Goal: Task Accomplishment & Management: Manage account settings

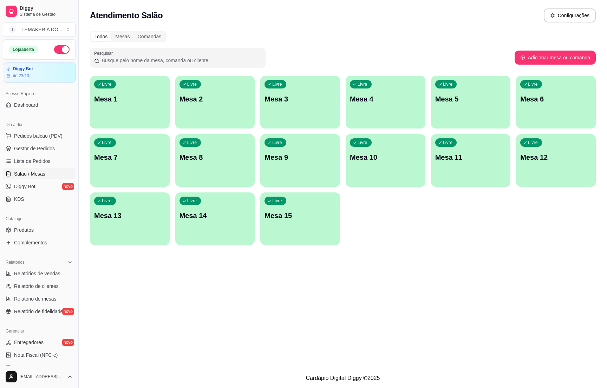
click at [295, 109] on div "Livre Mesa 3" at bounding box center [300, 98] width 80 height 44
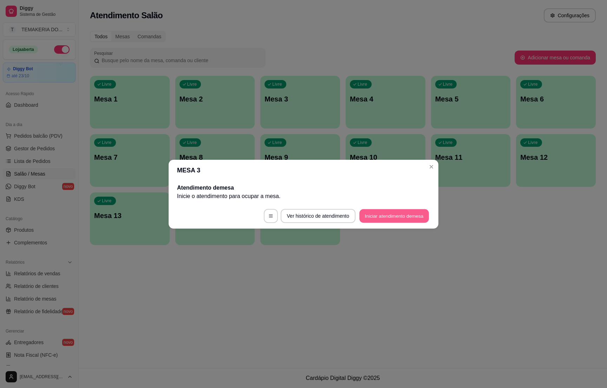
click at [370, 216] on button "Iniciar atendimento de mesa" at bounding box center [394, 216] width 70 height 14
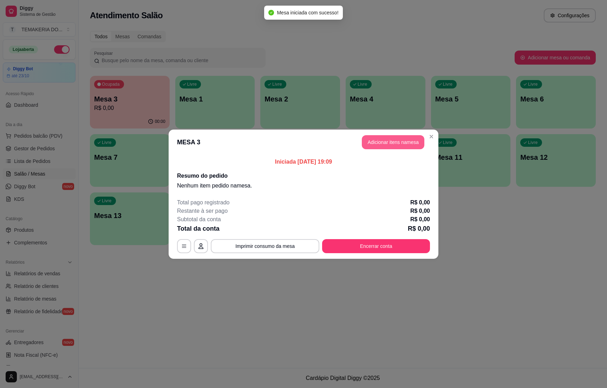
click at [383, 144] on button "Adicionar itens na mesa" at bounding box center [393, 142] width 63 height 14
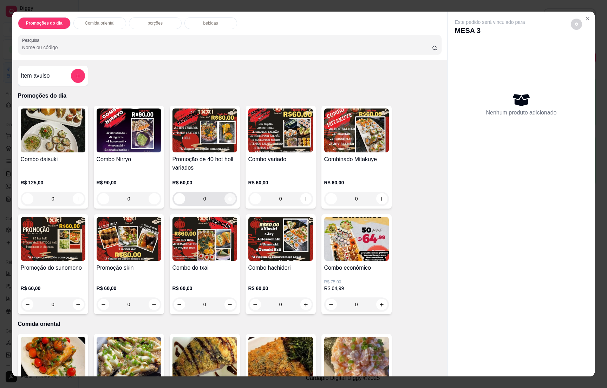
click at [228, 198] on icon "increase-product-quantity" at bounding box center [229, 198] width 5 height 5
type input "1"
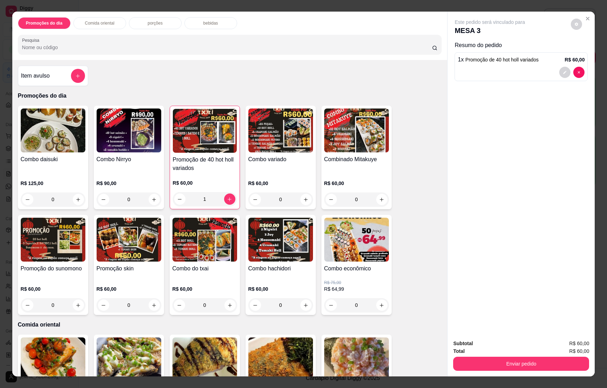
scroll to position [158, 0]
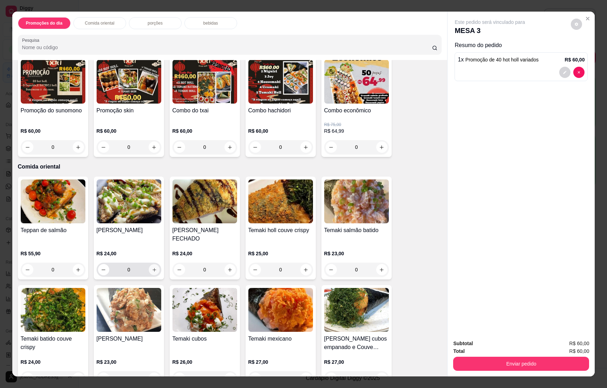
click at [151, 267] on icon "increase-product-quantity" at bounding box center [153, 269] width 5 height 5
type input "1"
click at [209, 22] on p "bebidas" at bounding box center [210, 23] width 15 height 6
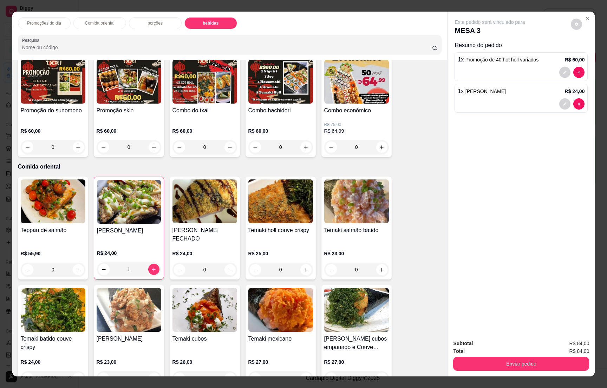
scroll to position [11, 0]
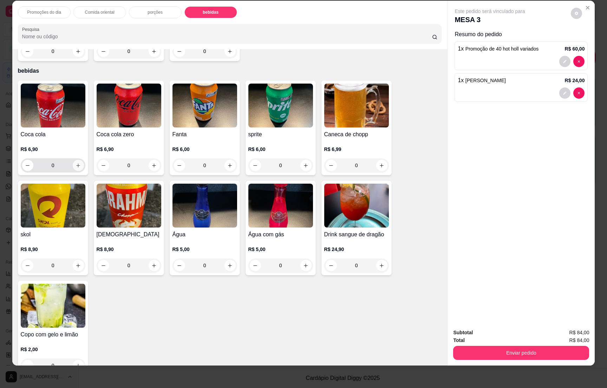
click at [76, 163] on icon "increase-product-quantity" at bounding box center [78, 165] width 5 height 5
type input "1"
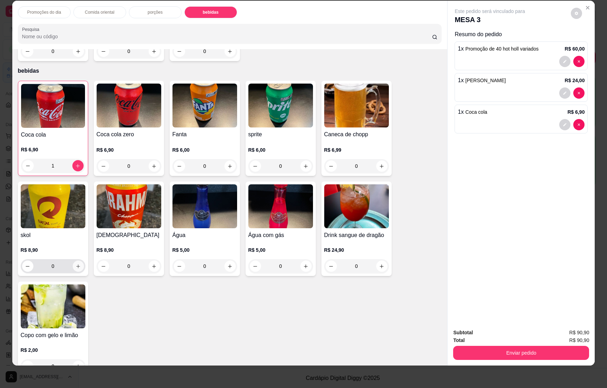
click at [76, 264] on icon "increase-product-quantity" at bounding box center [78, 266] width 5 height 5
type input "1"
click at [522, 345] on div "Enviar pedido" at bounding box center [521, 352] width 136 height 16
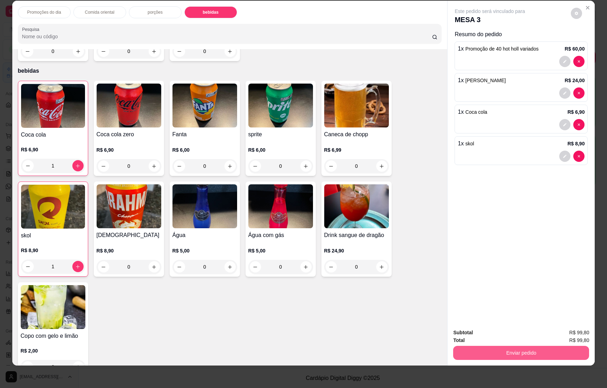
click at [522, 348] on button "Enviar pedido" at bounding box center [521, 353] width 136 height 14
click at [564, 334] on button "Enviar pedido" at bounding box center [569, 335] width 39 height 13
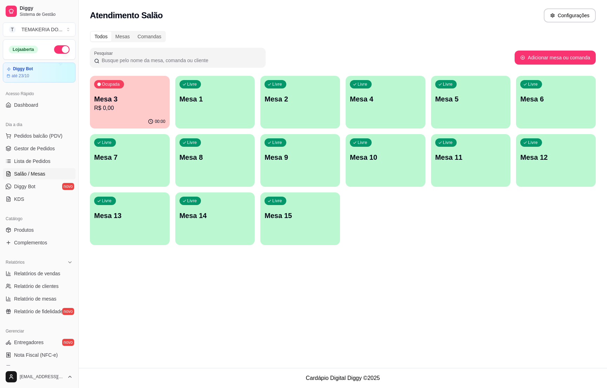
click at [305, 102] on p "Mesa 2" at bounding box center [300, 99] width 71 height 10
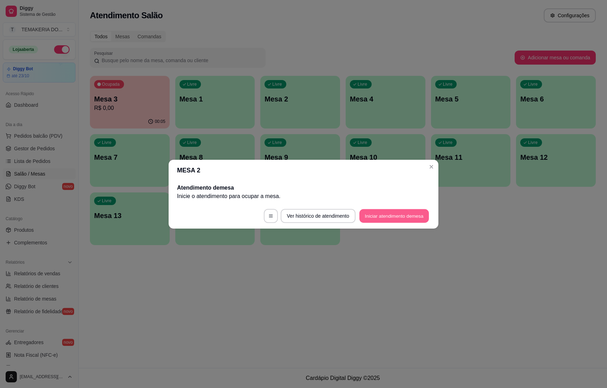
click at [363, 217] on button "Iniciar atendimento de mesa" at bounding box center [394, 216] width 70 height 14
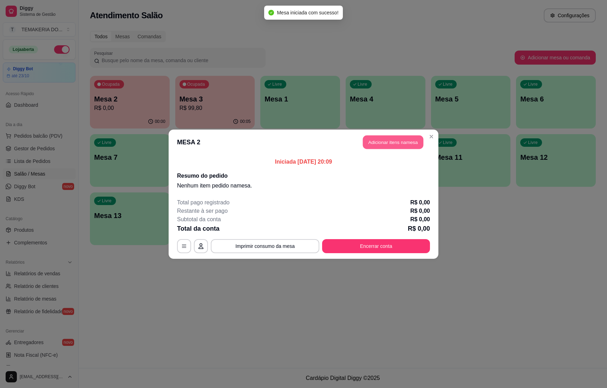
click at [384, 144] on button "Adicionar itens na mesa" at bounding box center [393, 142] width 60 height 14
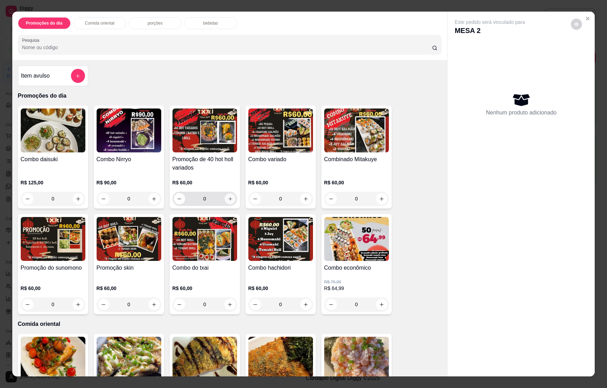
click at [227, 198] on icon "increase-product-quantity" at bounding box center [229, 198] width 5 height 5
type input "1"
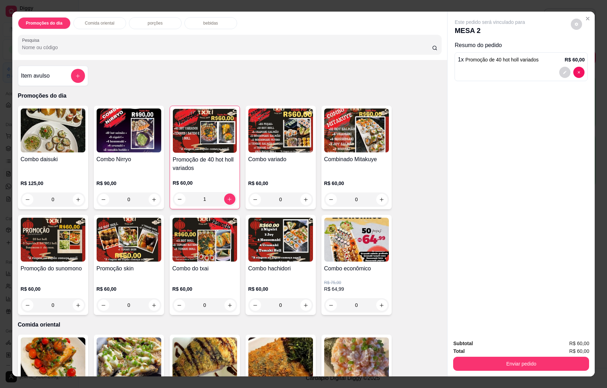
click at [203, 23] on p "bebidas" at bounding box center [210, 23] width 15 height 6
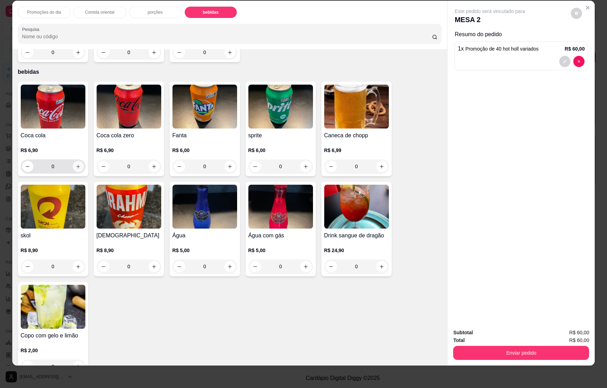
click at [76, 164] on icon "increase-product-quantity" at bounding box center [78, 166] width 5 height 5
type input "1"
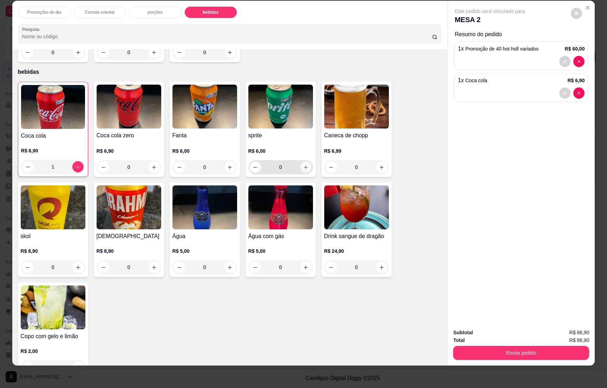
click at [300, 162] on button "increase-product-quantity" at bounding box center [305, 167] width 11 height 11
type input "1"
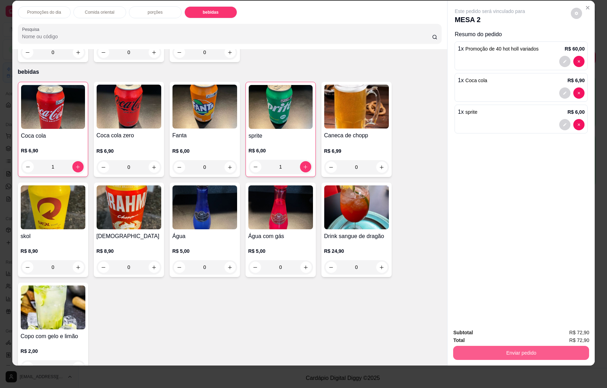
click at [521, 349] on button "Enviar pedido" at bounding box center [521, 353] width 136 height 14
click at [566, 333] on button "Enviar pedido" at bounding box center [569, 335] width 39 height 13
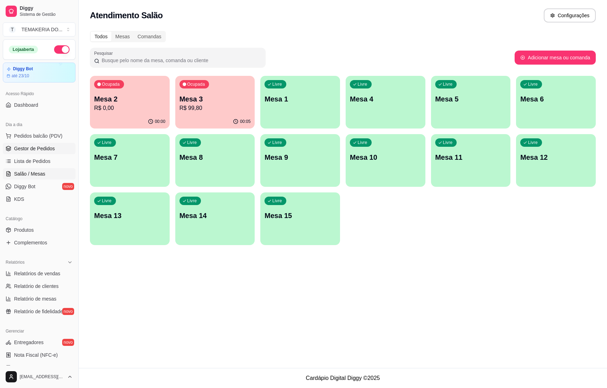
click at [45, 143] on link "Gestor de Pedidos" at bounding box center [39, 148] width 73 height 11
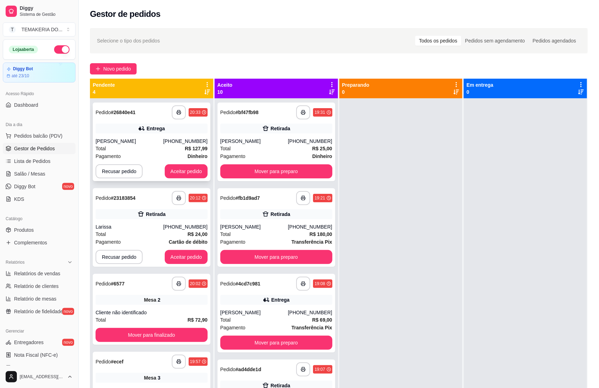
click at [172, 146] on div "Total R$ 127,99" at bounding box center [152, 149] width 112 height 8
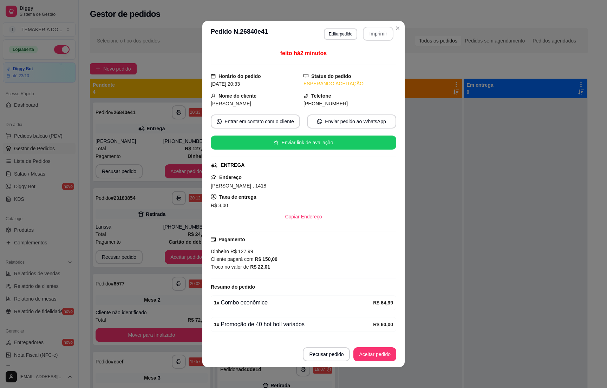
click at [381, 33] on button "Imprimir" at bounding box center [378, 34] width 31 height 14
click at [355, 358] on button "Aceitar pedido" at bounding box center [374, 355] width 41 height 14
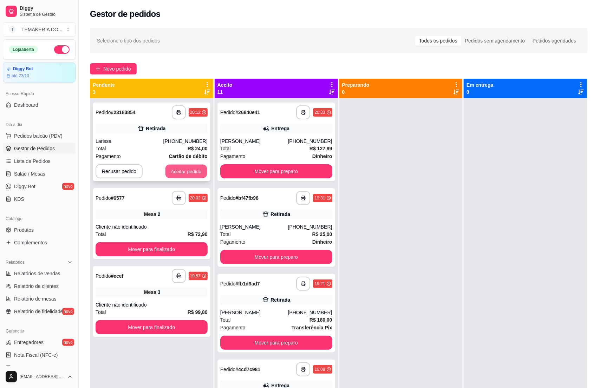
click at [186, 173] on button "Aceitar pedido" at bounding box center [185, 172] width 41 height 14
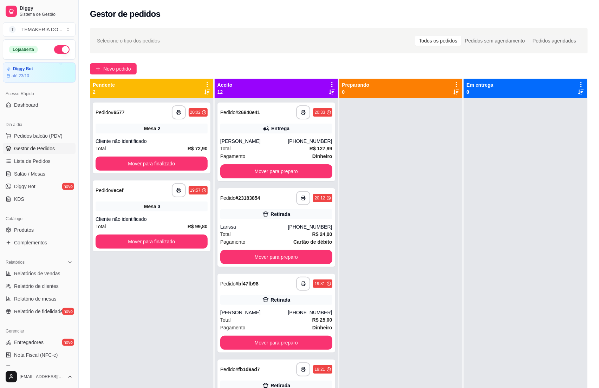
click at [148, 300] on div "**********" at bounding box center [151, 292] width 123 height 388
click at [168, 205] on div "Mesa 3" at bounding box center [152, 207] width 112 height 10
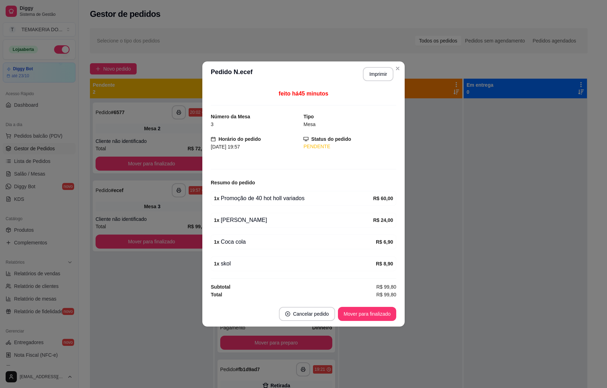
click at [376, 140] on div "Status do pedido PENDENTE" at bounding box center [350, 142] width 93 height 15
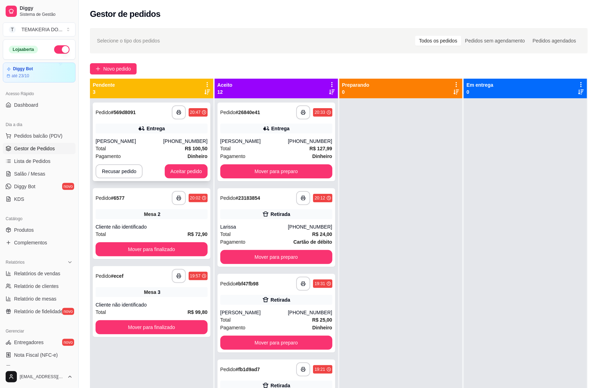
click at [135, 152] on div "Total R$ 100,50" at bounding box center [152, 149] width 112 height 8
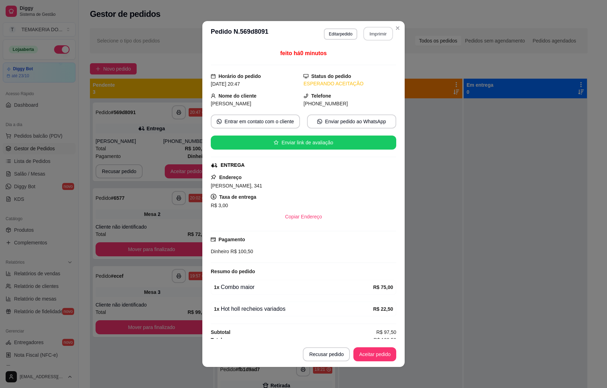
click at [382, 37] on button "Imprimir" at bounding box center [379, 34] width 30 height 14
click at [369, 352] on button "Aceitar pedido" at bounding box center [374, 354] width 43 height 14
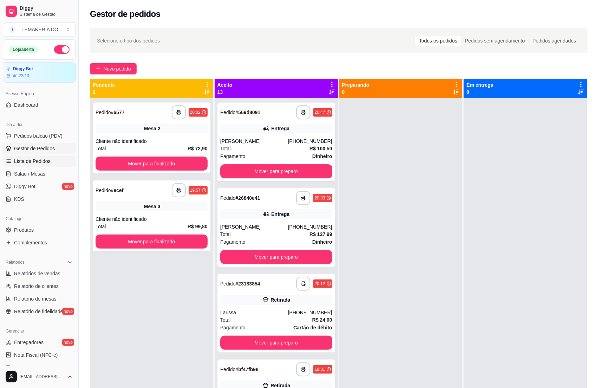
click at [24, 164] on span "Lista de Pedidos" at bounding box center [32, 161] width 37 height 7
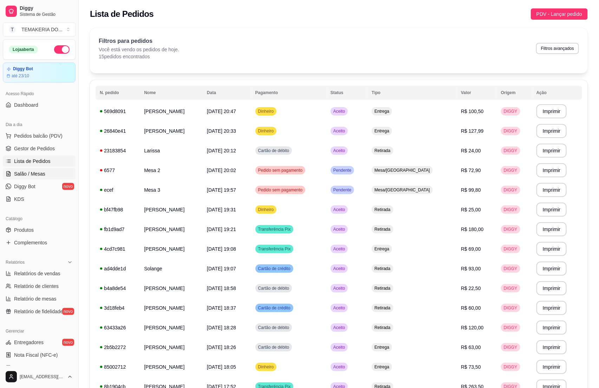
click at [24, 175] on span "Salão / Mesas" at bounding box center [29, 173] width 31 height 7
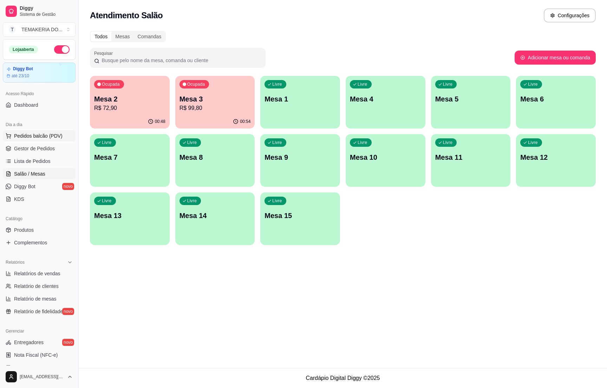
click at [26, 135] on span "Pedidos balcão (PDV)" at bounding box center [38, 135] width 48 height 7
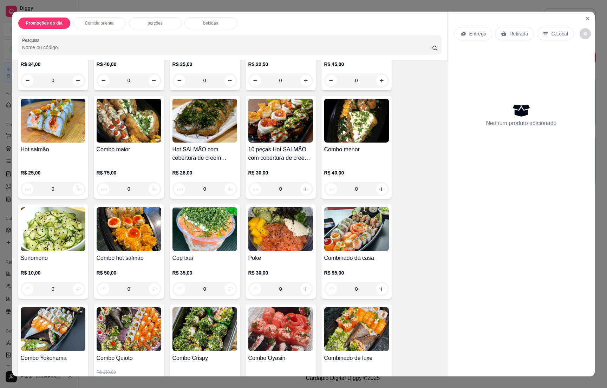
scroll to position [1054, 0]
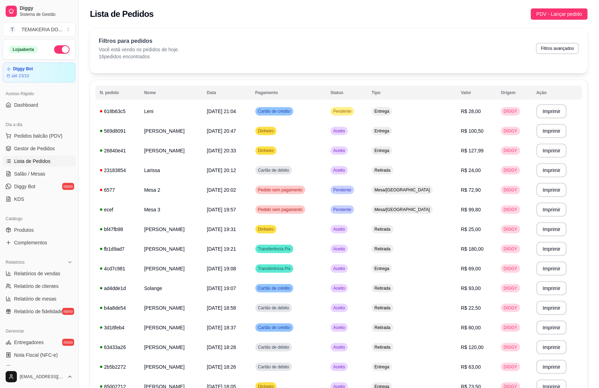
click at [27, 167] on link "Lista de Pedidos" at bounding box center [39, 161] width 73 height 11
click at [28, 163] on span "Lista de Pedidos" at bounding box center [32, 161] width 37 height 7
click at [25, 149] on span "Gestor de Pedidos" at bounding box center [34, 148] width 41 height 7
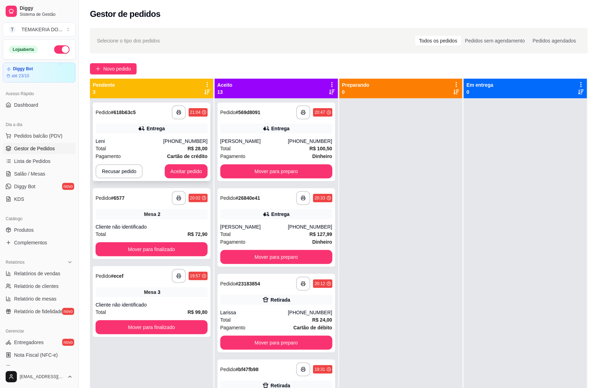
click at [152, 131] on div "Entrega" at bounding box center [155, 128] width 18 height 7
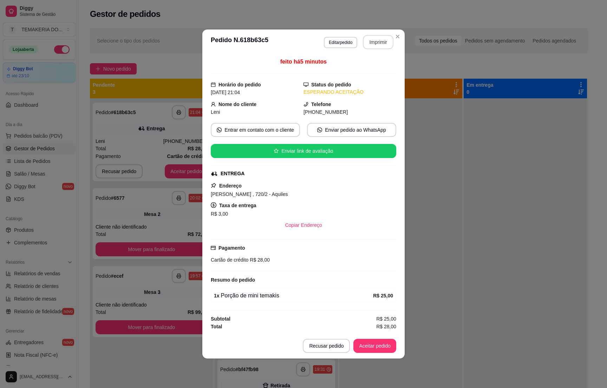
click at [384, 42] on button "Imprimir" at bounding box center [378, 42] width 31 height 14
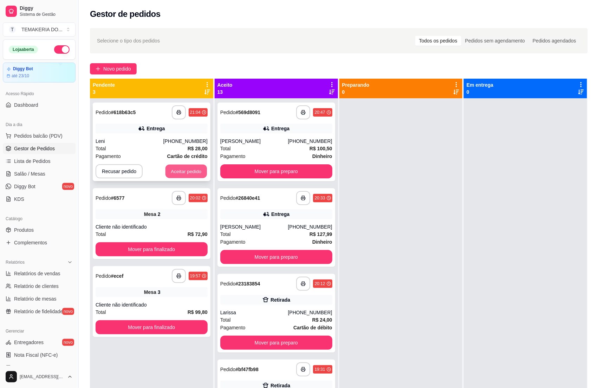
click at [178, 174] on button "Aceitar pedido" at bounding box center [185, 172] width 41 height 14
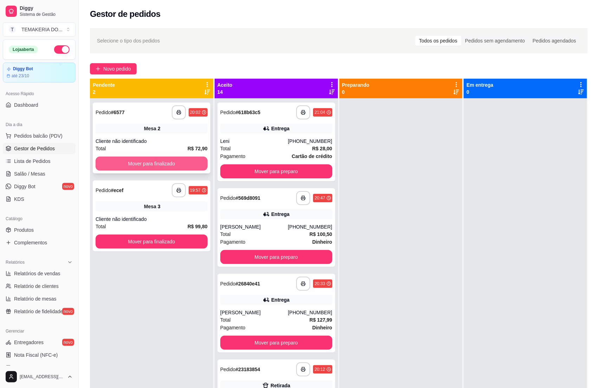
click at [173, 166] on button "Mover para finalizado" at bounding box center [152, 164] width 112 height 14
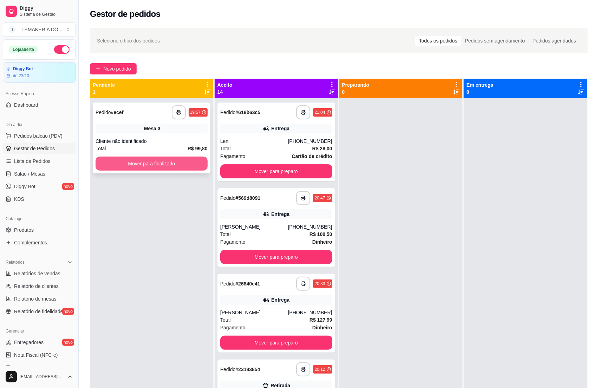
click at [161, 168] on button "Mover para finalizado" at bounding box center [152, 164] width 112 height 14
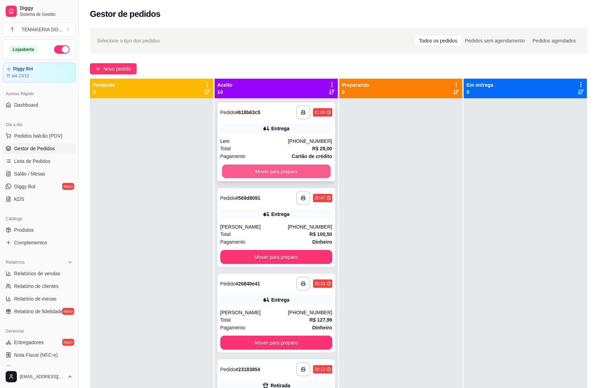
click at [258, 176] on button "Mover para preparo" at bounding box center [276, 172] width 109 height 14
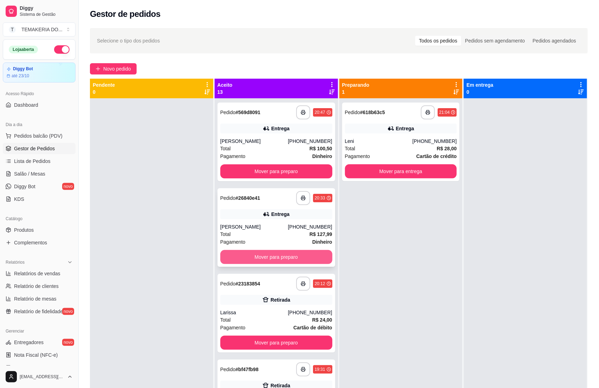
click at [263, 258] on button "Mover para preparo" at bounding box center [276, 257] width 112 height 14
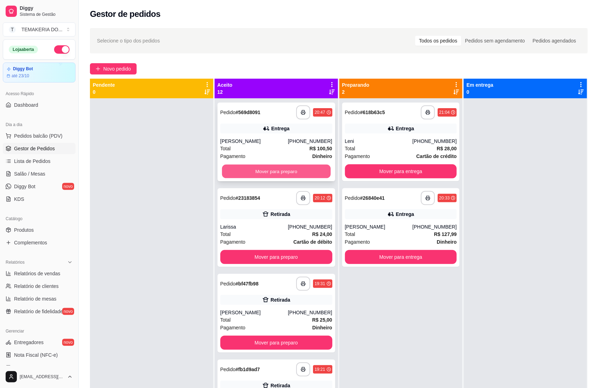
click at [261, 174] on button "Mover para preparo" at bounding box center [276, 172] width 109 height 14
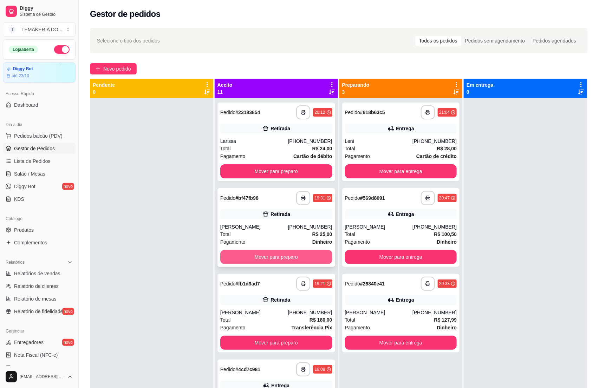
click at [270, 258] on button "Mover para preparo" at bounding box center [276, 257] width 112 height 14
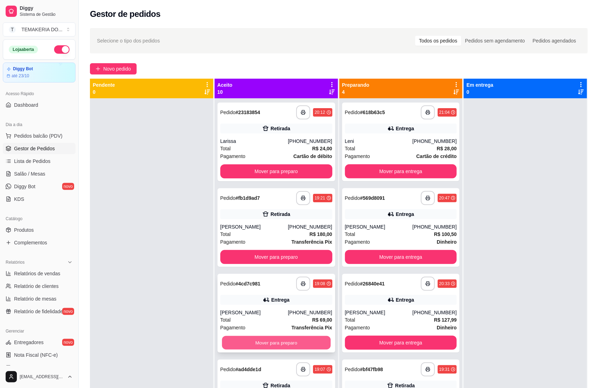
click at [250, 344] on button "Mover para preparo" at bounding box center [276, 343] width 109 height 14
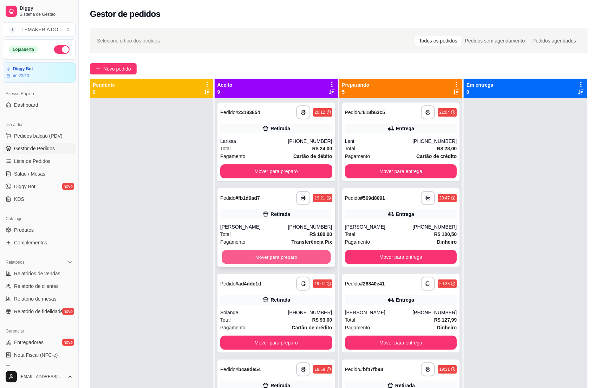
click at [268, 258] on button "Mover para preparo" at bounding box center [276, 257] width 109 height 14
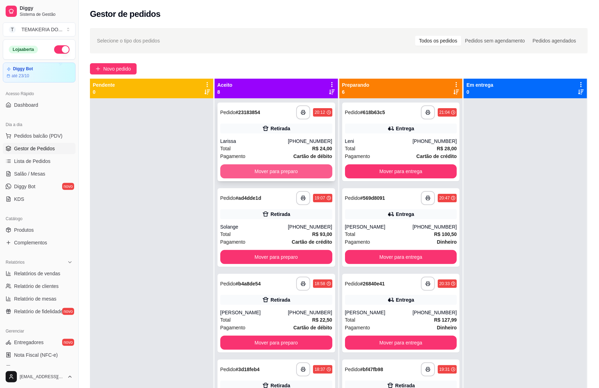
click at [282, 174] on button "Mover para preparo" at bounding box center [276, 171] width 112 height 14
click at [13, 172] on link "Salão / Mesas" at bounding box center [39, 173] width 73 height 11
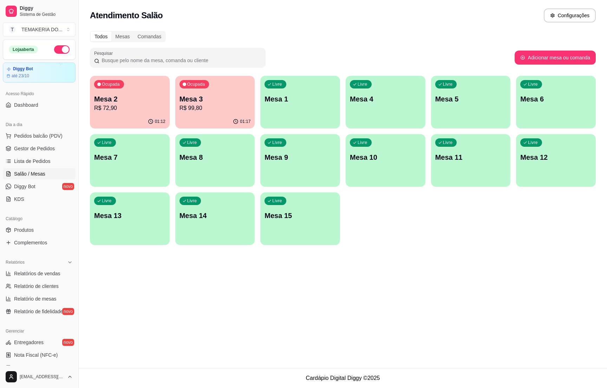
click at [203, 106] on p "R$ 99,80" at bounding box center [215, 108] width 71 height 8
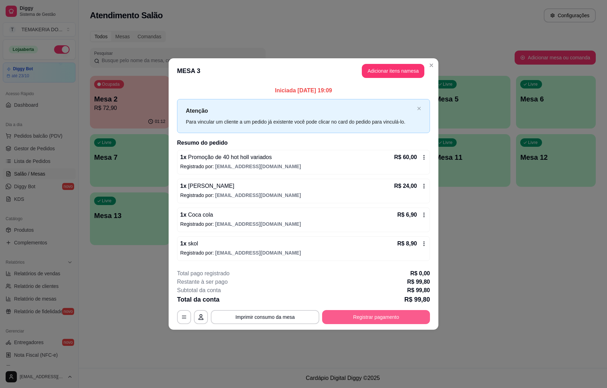
click at [339, 317] on button "Registrar pagamento" at bounding box center [376, 317] width 108 height 14
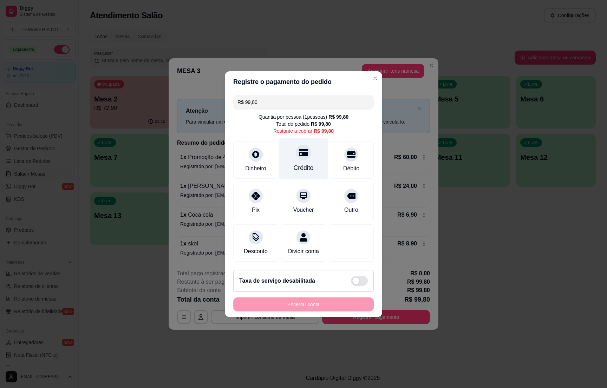
click at [301, 157] on div "Crédito" at bounding box center [304, 158] width 50 height 41
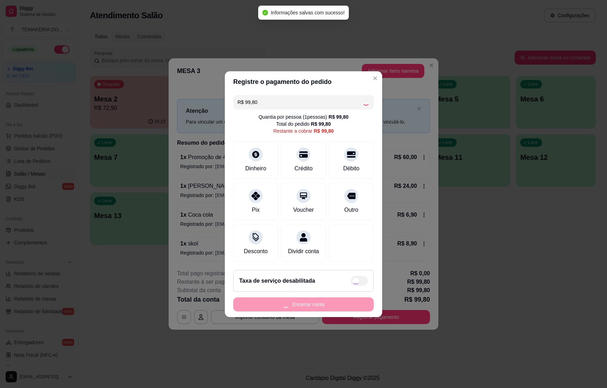
type input "R$ 0,00"
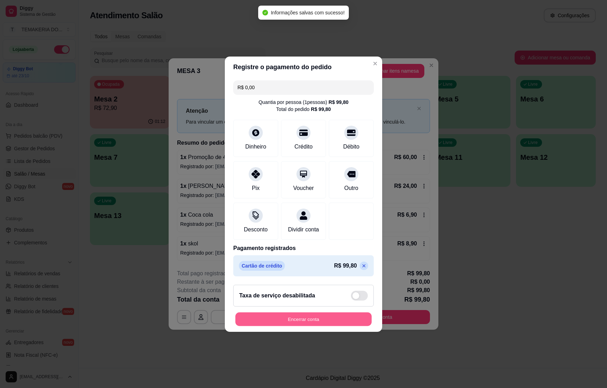
click at [288, 325] on button "Encerrar conta" at bounding box center [303, 319] width 136 height 14
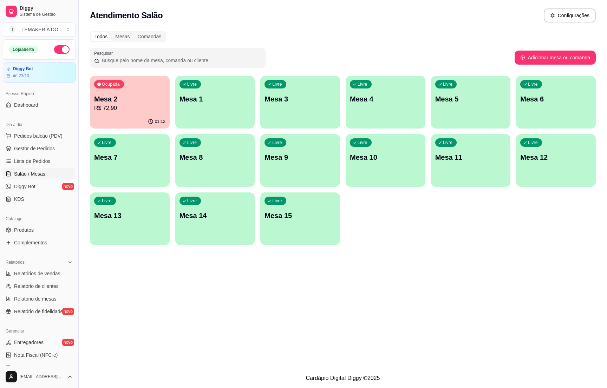
drag, startPoint x: 86, startPoint y: 94, endPoint x: 112, endPoint y: 98, distance: 26.3
click at [93, 94] on div "Todos Mesas Comandas Pesquisar Adicionar mesa ou comanda Ocupada Mesa 2 R$ 72,9…" at bounding box center [343, 140] width 528 height 227
click at [118, 100] on p "Mesa 2" at bounding box center [129, 99] width 71 height 10
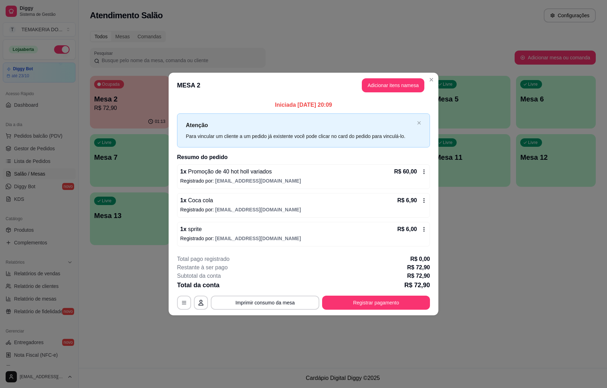
click at [149, 272] on div "**********" at bounding box center [303, 194] width 607 height 388
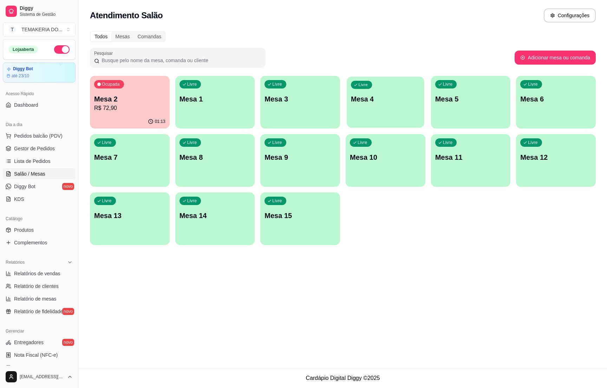
click at [390, 108] on div "Livre Mesa 4" at bounding box center [385, 98] width 77 height 43
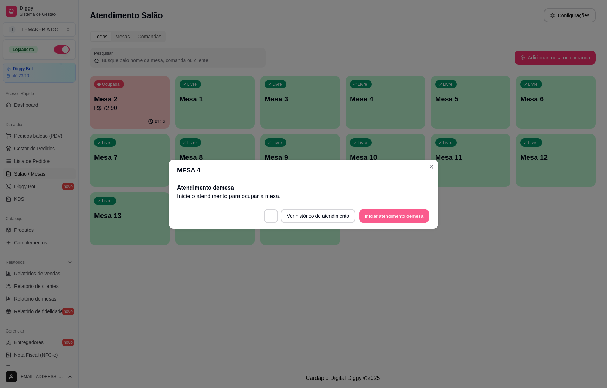
click at [377, 221] on button "Iniciar atendimento de mesa" at bounding box center [394, 216] width 70 height 14
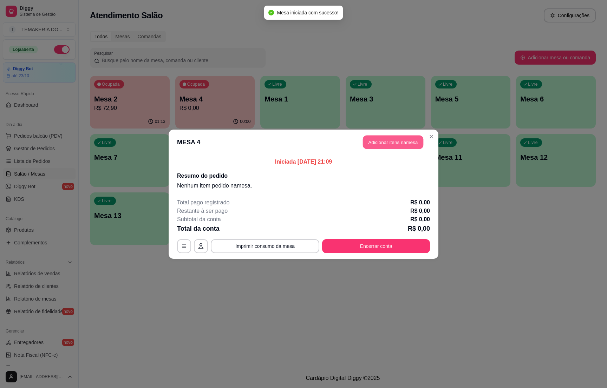
click at [382, 137] on button "Adicionar itens na mesa" at bounding box center [393, 142] width 60 height 14
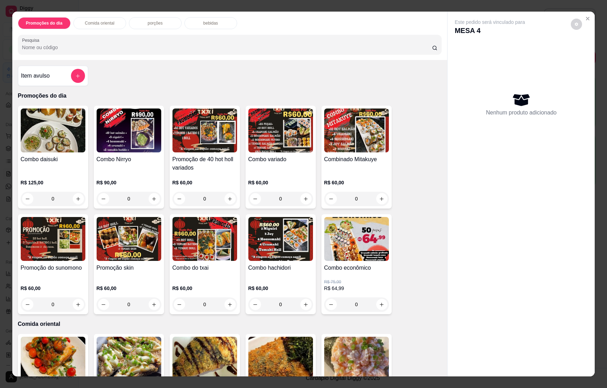
scroll to position [211, 0]
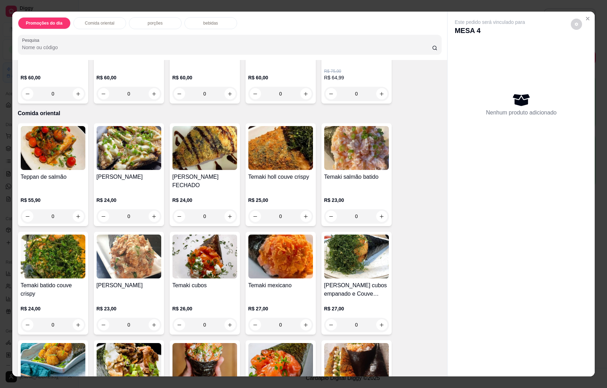
click at [159, 22] on div "porções" at bounding box center [155, 23] width 53 height 12
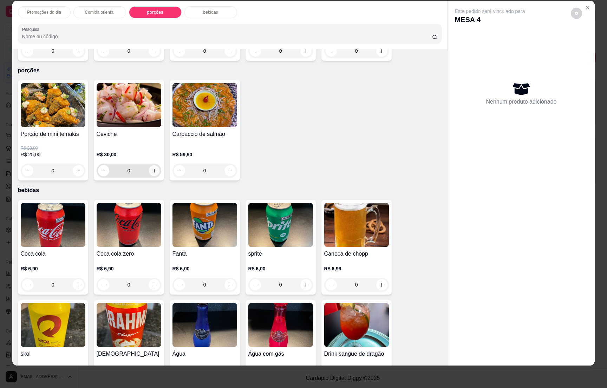
click at [151, 168] on icon "increase-product-quantity" at bounding box center [153, 170] width 5 height 5
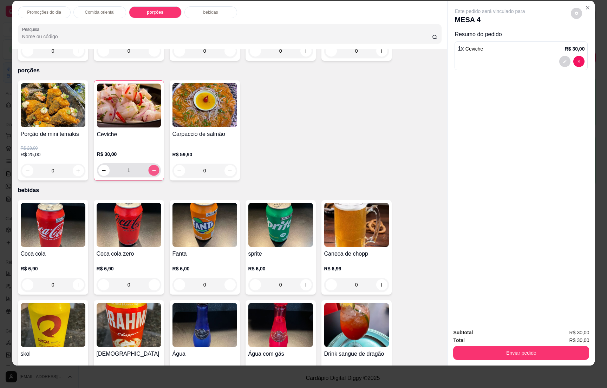
click at [151, 168] on icon "increase-product-quantity" at bounding box center [153, 170] width 5 height 5
type input "2"
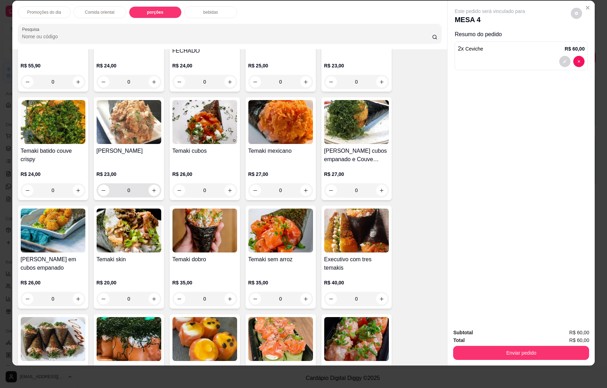
scroll to position [176, 0]
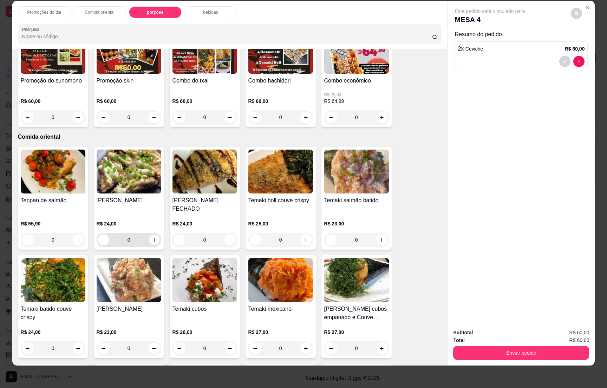
click at [151, 237] on icon "increase-product-quantity" at bounding box center [153, 239] width 5 height 5
type input "1"
click at [379, 237] on icon "increase-product-quantity" at bounding box center [381, 239] width 5 height 5
type input "1"
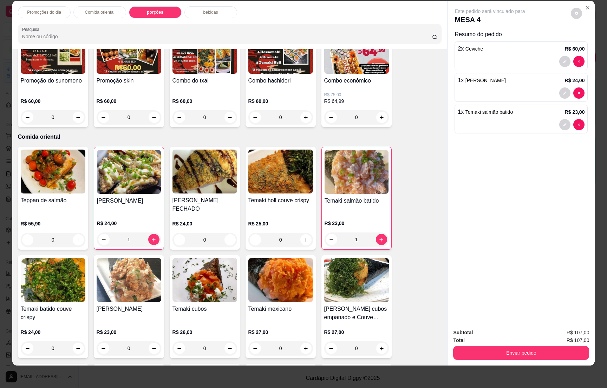
click at [214, 8] on div "bebidas" at bounding box center [210, 12] width 53 height 12
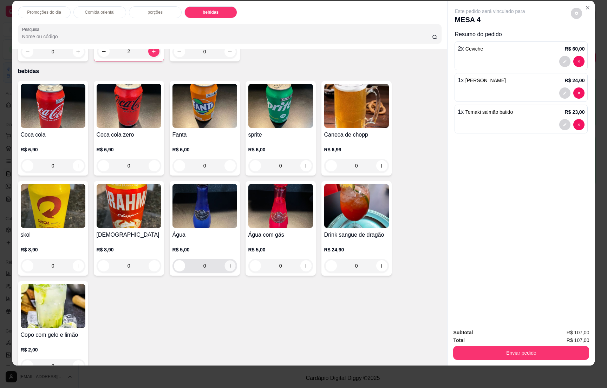
click at [227, 263] on icon "increase-product-quantity" at bounding box center [229, 265] width 5 height 5
type input "1"
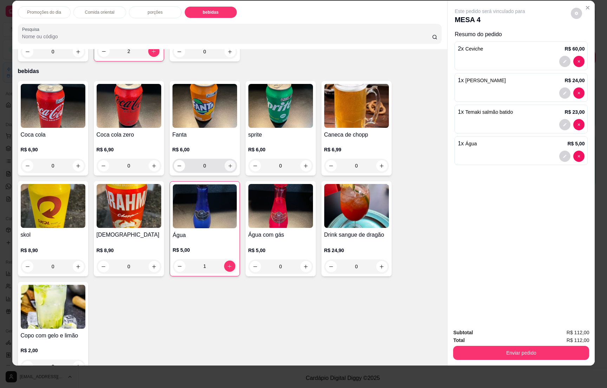
click at [227, 163] on icon "increase-product-quantity" at bounding box center [229, 165] width 5 height 5
type input "1"
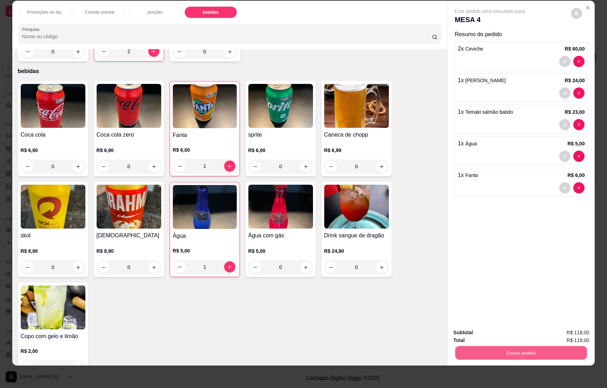
click at [541, 356] on button "Enviar pedido" at bounding box center [521, 353] width 132 height 14
click at [569, 334] on button "Enviar pedido" at bounding box center [570, 335] width 40 height 13
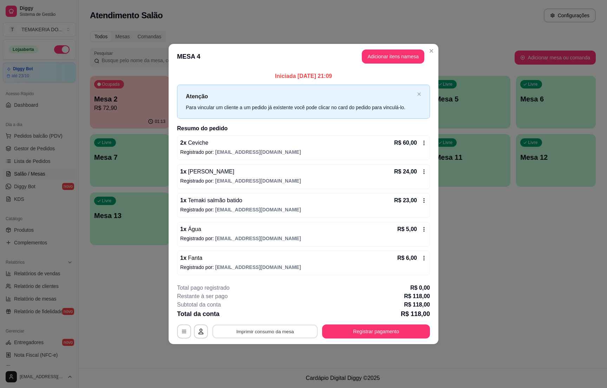
click at [256, 331] on button "Imprimir consumo da mesa" at bounding box center [265, 332] width 105 height 14
click at [481, 324] on div "**********" at bounding box center [303, 194] width 607 height 388
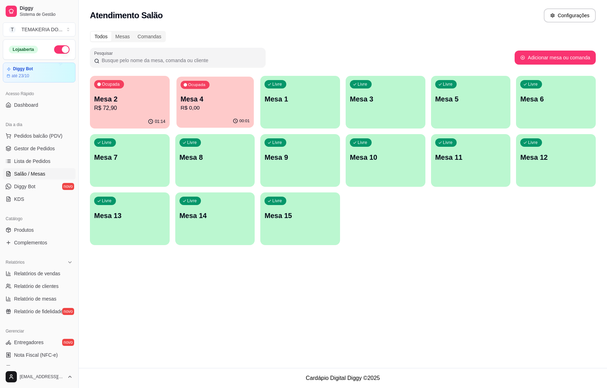
click at [188, 109] on p "R$ 0,00" at bounding box center [215, 108] width 69 height 8
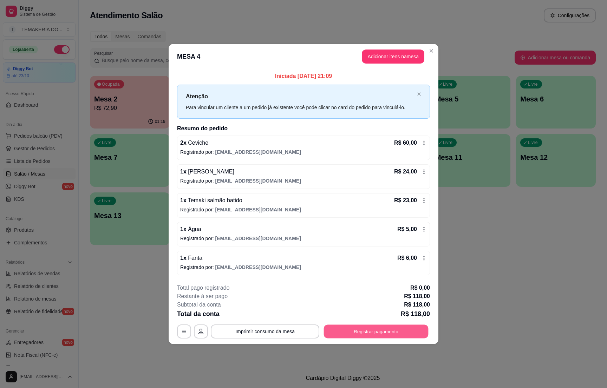
click at [351, 339] on button "Registrar pagamento" at bounding box center [376, 332] width 105 height 14
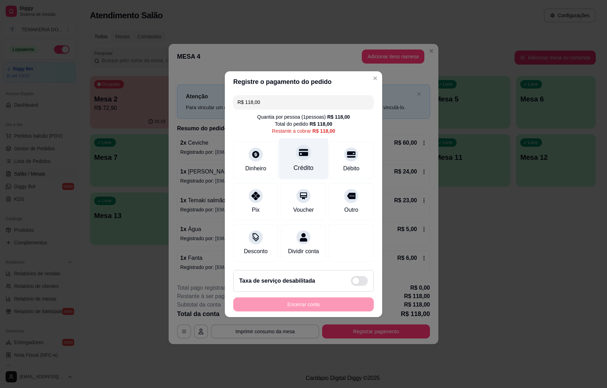
click at [299, 165] on div "Crédito" at bounding box center [304, 167] width 20 height 9
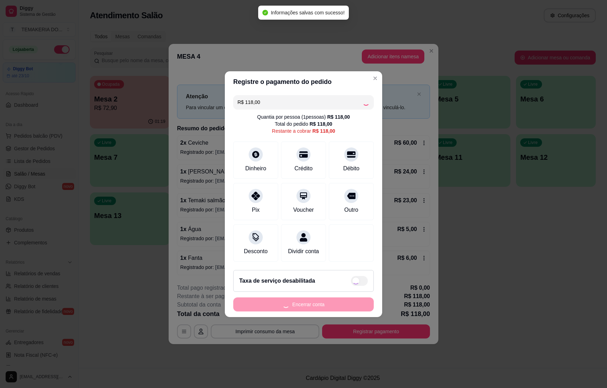
type input "R$ 0,00"
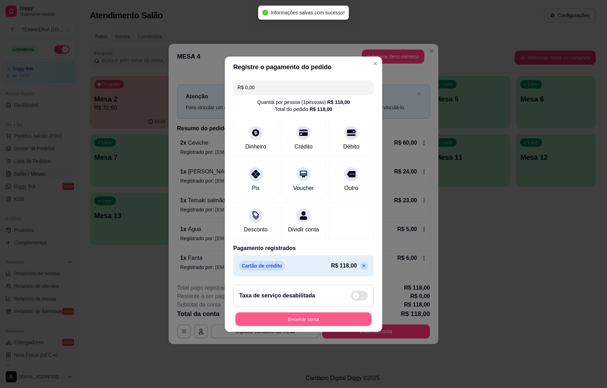
click at [302, 326] on button "Encerrar conta" at bounding box center [303, 319] width 136 height 14
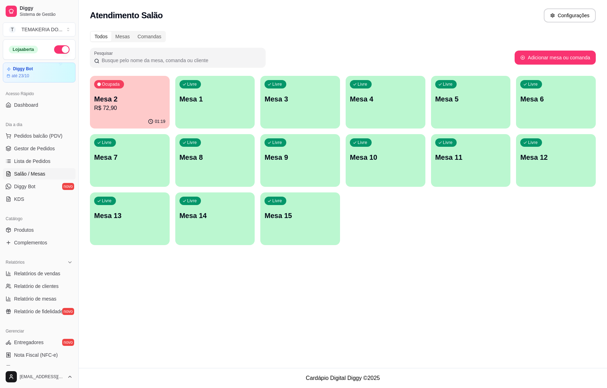
click at [126, 103] on div "Mesa 2 R$ 72,90" at bounding box center [129, 103] width 71 height 18
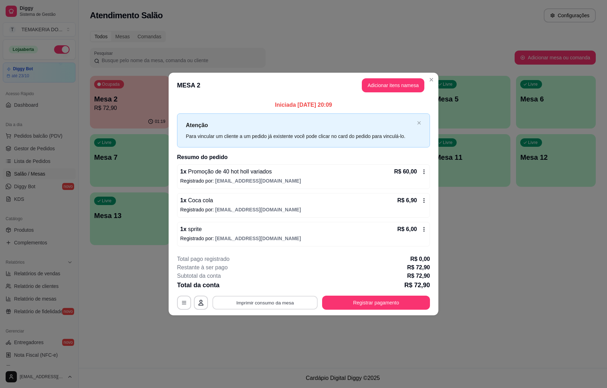
click at [266, 297] on button "Imprimir consumo da mesa" at bounding box center [265, 303] width 105 height 14
click at [376, 305] on button "Registrar pagamento" at bounding box center [376, 303] width 105 height 14
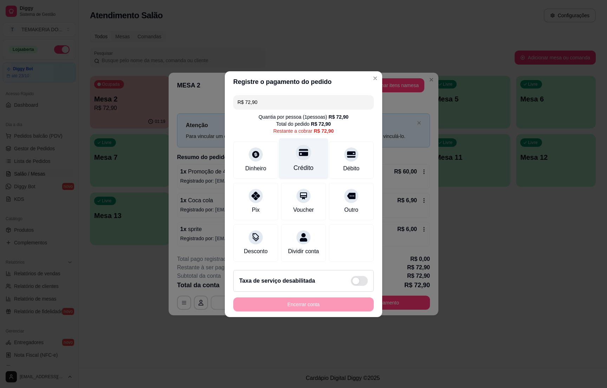
click at [304, 156] on div "Crédito" at bounding box center [304, 158] width 50 height 41
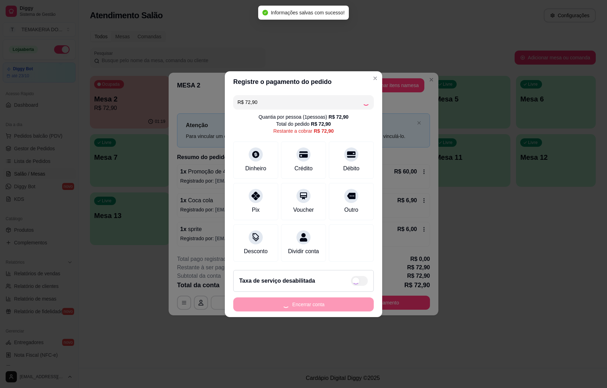
type input "R$ 0,00"
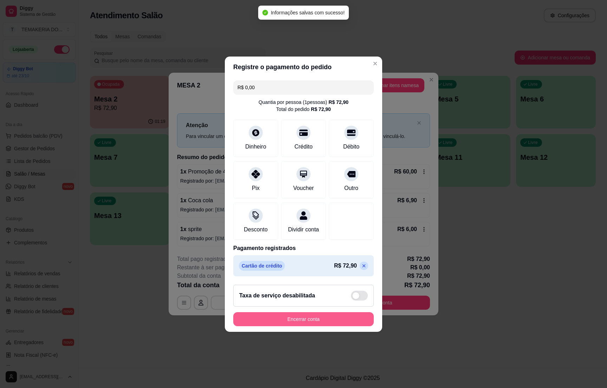
click at [300, 323] on button "Encerrar conta" at bounding box center [303, 319] width 141 height 14
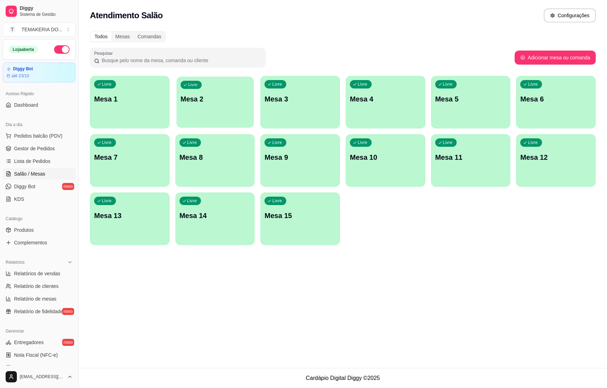
click at [217, 104] on div "Livre Mesa 2" at bounding box center [214, 98] width 77 height 43
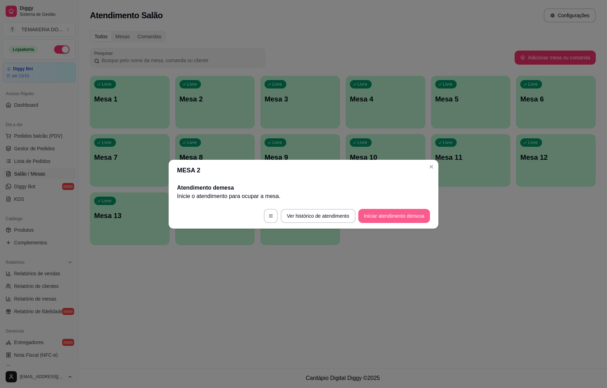
click at [378, 214] on button "Iniciar atendimento de mesa" at bounding box center [394, 216] width 72 height 14
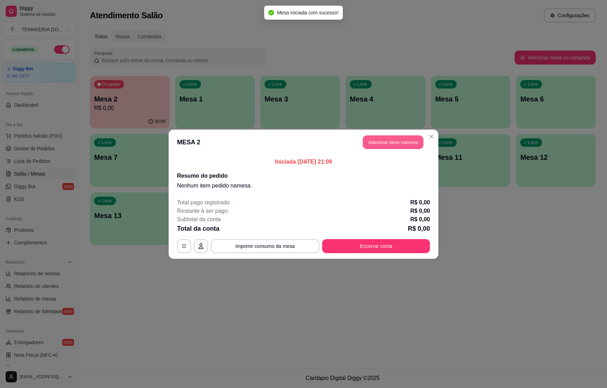
click at [384, 144] on button "Adicionar itens na mesa" at bounding box center [393, 142] width 60 height 14
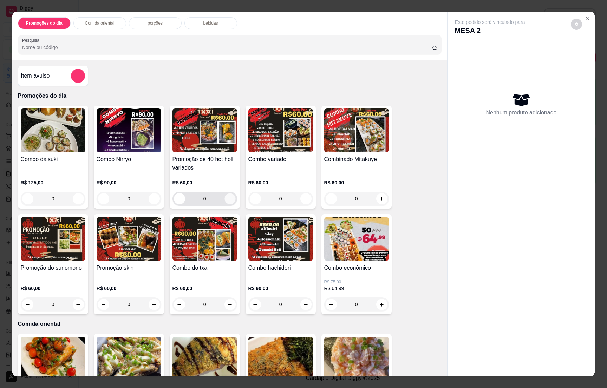
click at [227, 196] on icon "increase-product-quantity" at bounding box center [229, 198] width 5 height 5
type input "1"
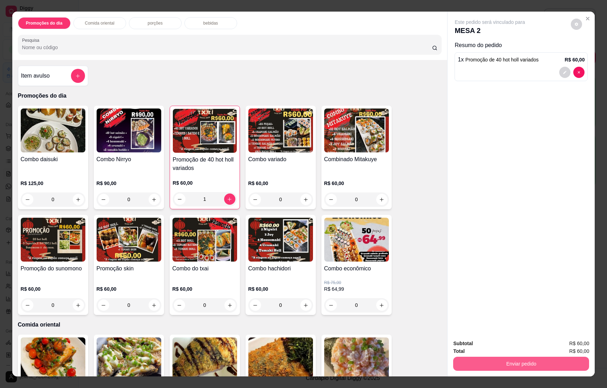
click at [524, 360] on button "Enviar pedido" at bounding box center [521, 364] width 136 height 14
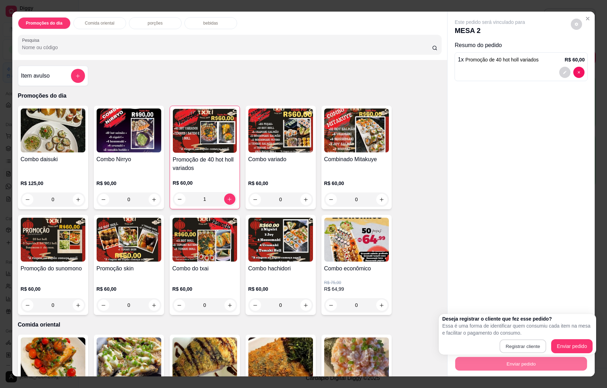
click at [518, 340] on button "Registrar cliente" at bounding box center [523, 347] width 47 height 14
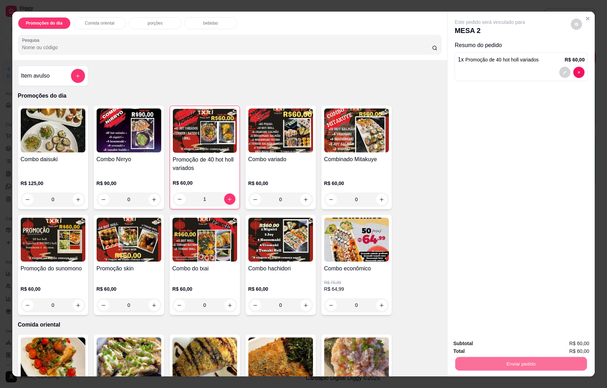
click at [552, 288] on div "Este pedido será vinculado para MESA 2 Resumo do pedido 1 x Promoção de 40 hot …" at bounding box center [521, 173] width 147 height 322
click at [537, 364] on button "Enviar pedido" at bounding box center [521, 364] width 132 height 14
click at [572, 345] on button "Enviar pedido" at bounding box center [570, 346] width 40 height 13
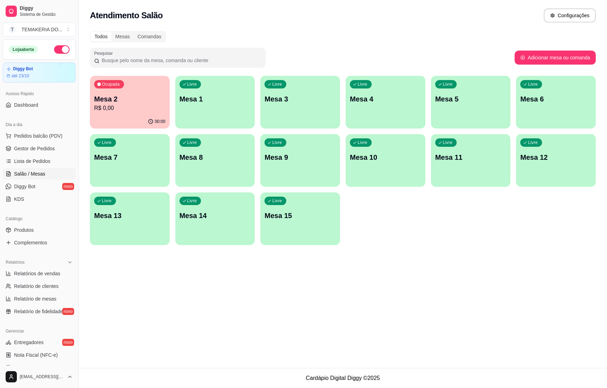
click at [514, 117] on div "Ocupada Mesa 2 R$ 0,00 00:00 Livre Mesa 1 Livre Mesa 3 Livre Mesa 4 Livre Mesa …" at bounding box center [343, 160] width 506 height 169
click at [494, 115] on div "Livre Mesa 5" at bounding box center [470, 98] width 77 height 43
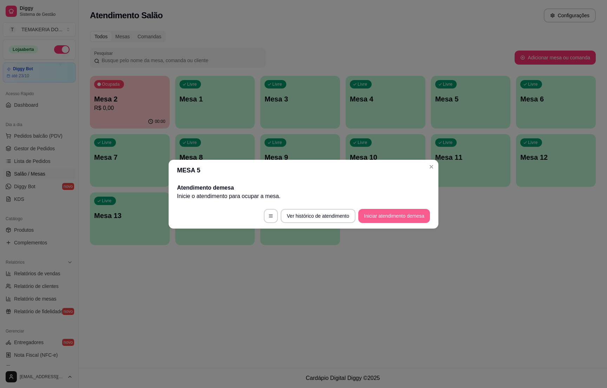
click at [387, 217] on button "Iniciar atendimento de mesa" at bounding box center [394, 216] width 72 height 14
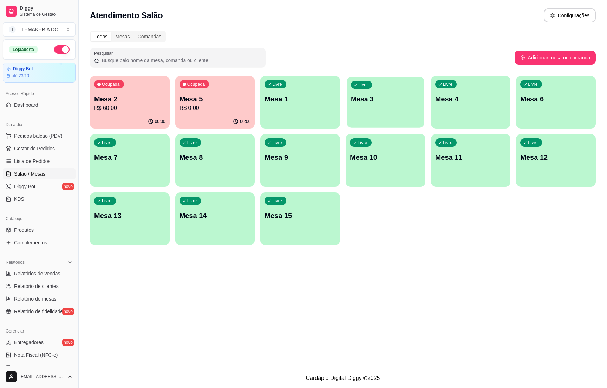
click at [352, 106] on div "Livre Mesa 3" at bounding box center [385, 98] width 77 height 43
click at [221, 86] on div "Ocupada Mesa 5 R$ 0,00" at bounding box center [215, 95] width 80 height 39
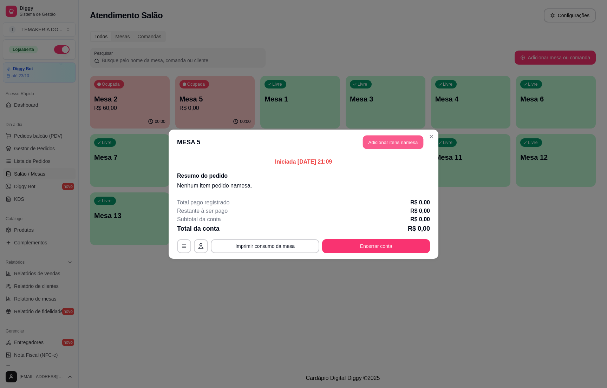
click at [372, 144] on button "Adicionar itens na mesa" at bounding box center [393, 142] width 60 height 14
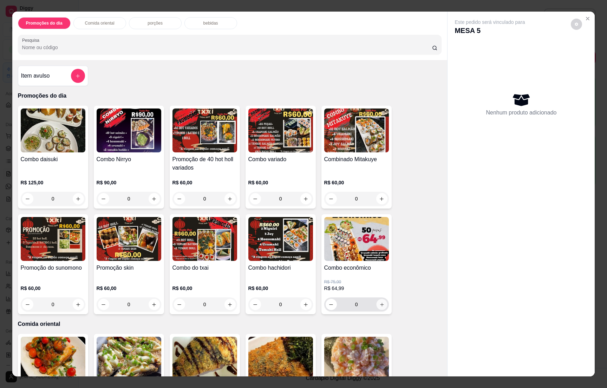
click at [379, 302] on icon "increase-product-quantity" at bounding box center [381, 304] width 5 height 5
type input "1"
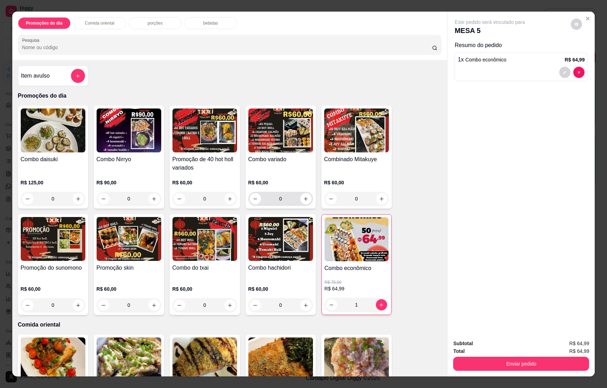
scroll to position [158, 0]
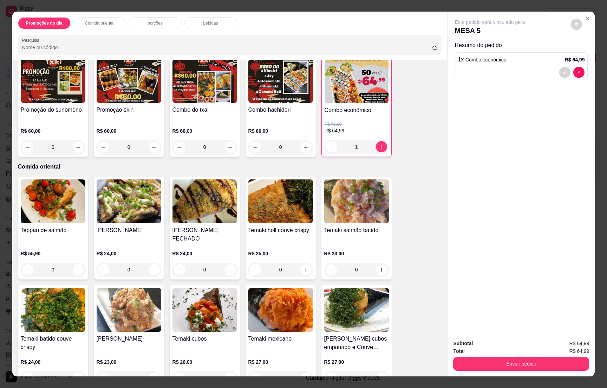
click at [153, 22] on p "porções" at bounding box center [155, 23] width 15 height 6
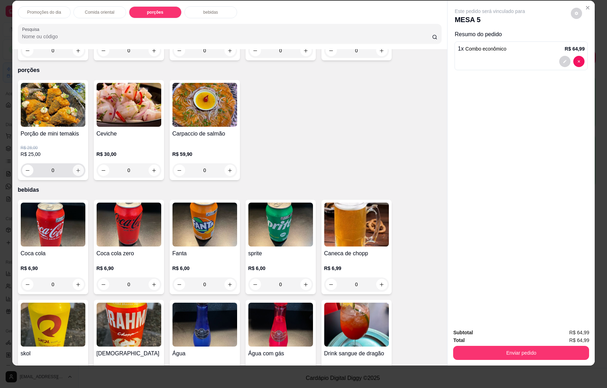
click at [76, 168] on icon "increase-product-quantity" at bounding box center [78, 170] width 5 height 5
type input "1"
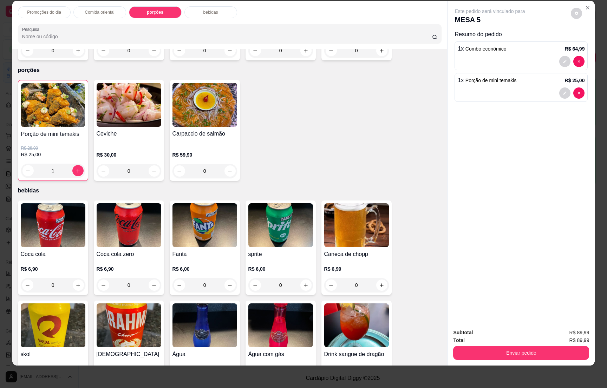
scroll to position [1916, 0]
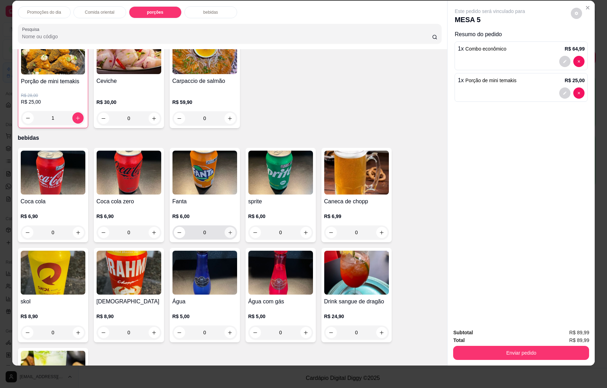
click at [227, 230] on icon "increase-product-quantity" at bounding box center [229, 232] width 5 height 5
type input "1"
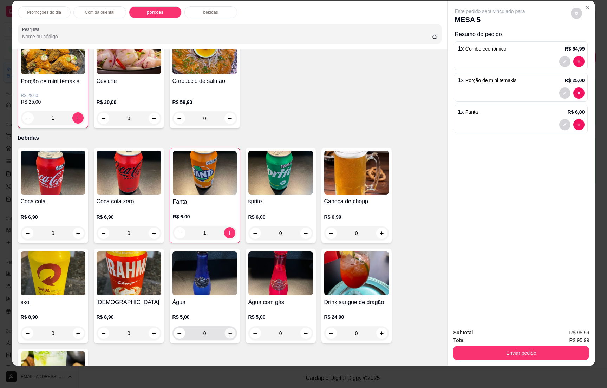
click at [227, 331] on icon "increase-product-quantity" at bounding box center [229, 333] width 5 height 5
type input "1"
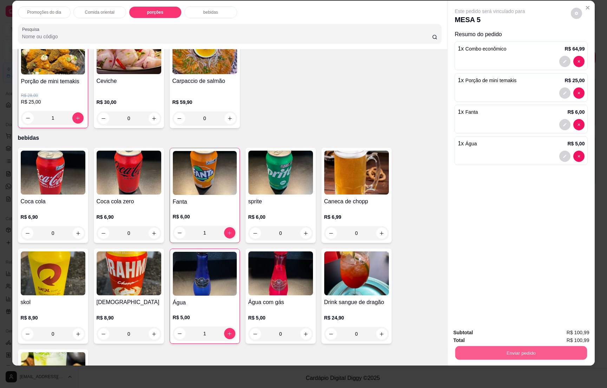
click at [528, 351] on button "Enviar pedido" at bounding box center [521, 353] width 132 height 14
click at [565, 330] on button "Enviar pedido" at bounding box center [569, 335] width 39 height 13
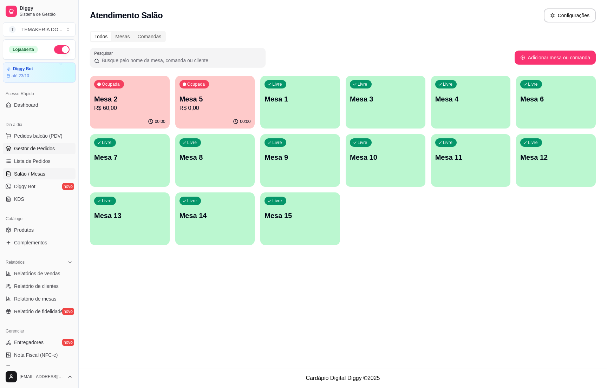
click at [28, 149] on span "Gestor de Pedidos" at bounding box center [34, 148] width 41 height 7
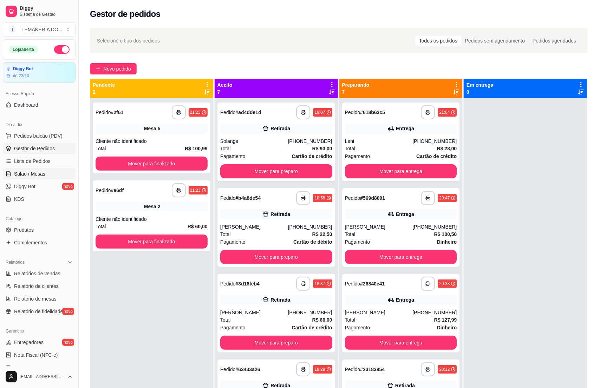
click at [42, 177] on span "Salão / Mesas" at bounding box center [29, 173] width 31 height 7
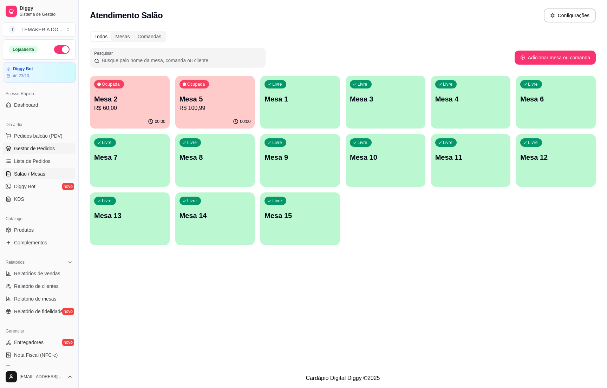
click at [32, 150] on span "Gestor de Pedidos" at bounding box center [34, 148] width 41 height 7
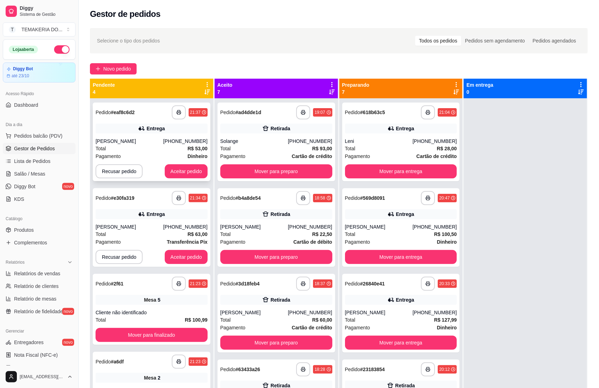
click at [132, 145] on div "Total R$ 53,00" at bounding box center [152, 149] width 112 height 8
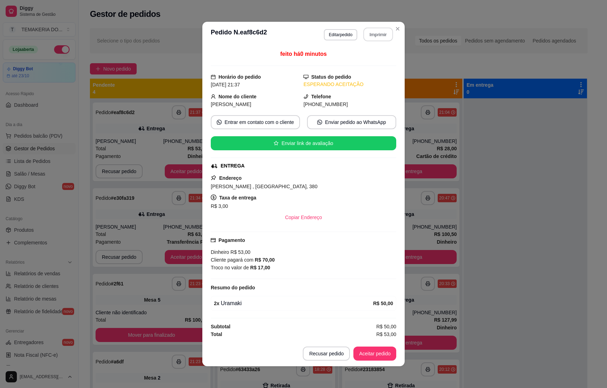
click at [375, 35] on button "Imprimir" at bounding box center [379, 35] width 30 height 14
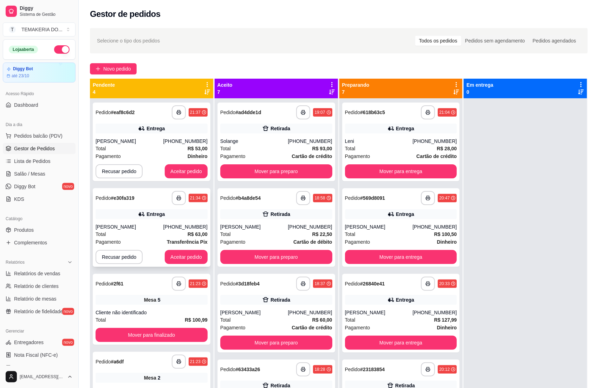
click at [170, 216] on div "Entrega" at bounding box center [152, 214] width 112 height 10
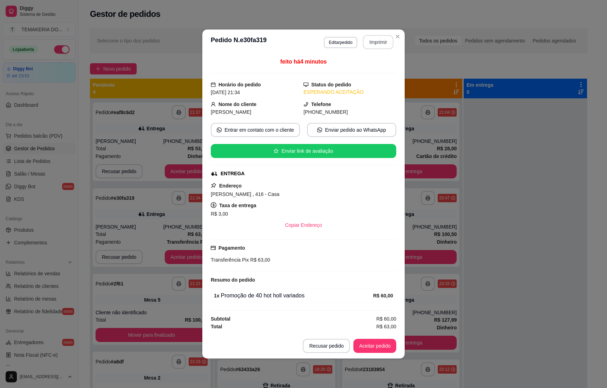
click at [383, 46] on button "Imprimir" at bounding box center [378, 42] width 31 height 14
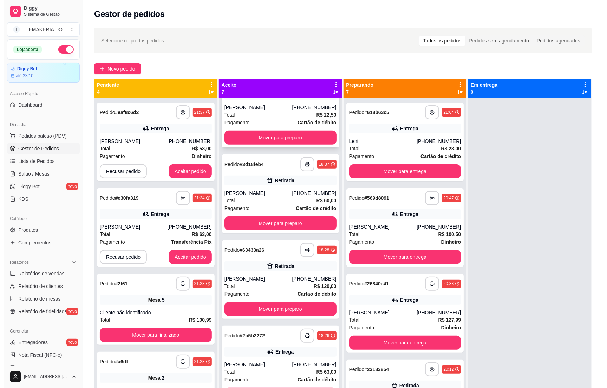
scroll to position [67, 0]
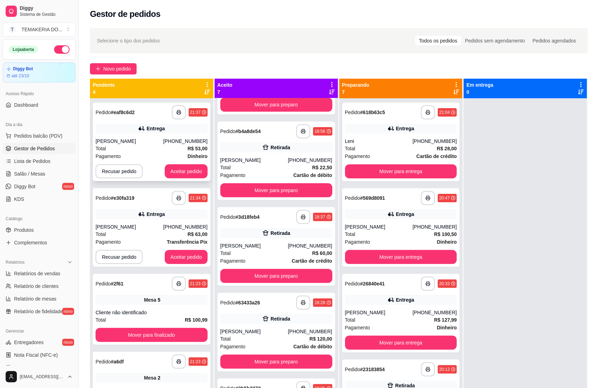
click at [136, 147] on div "Total R$ 53,00" at bounding box center [152, 149] width 112 height 8
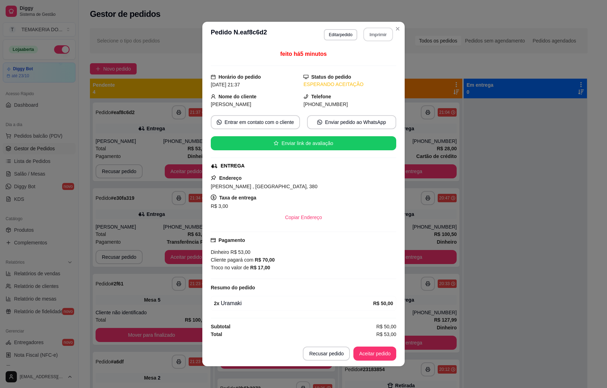
click at [364, 32] on button "Imprimir" at bounding box center [379, 35] width 30 height 14
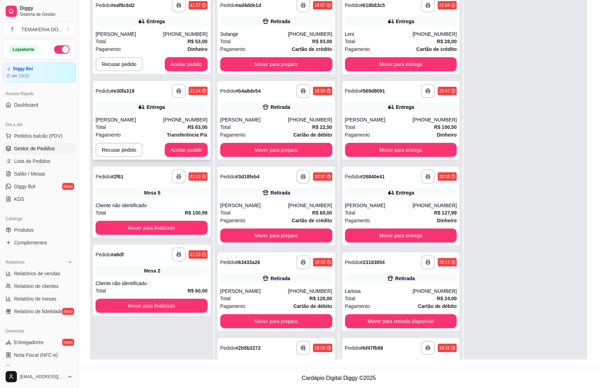
scroll to position [55, 0]
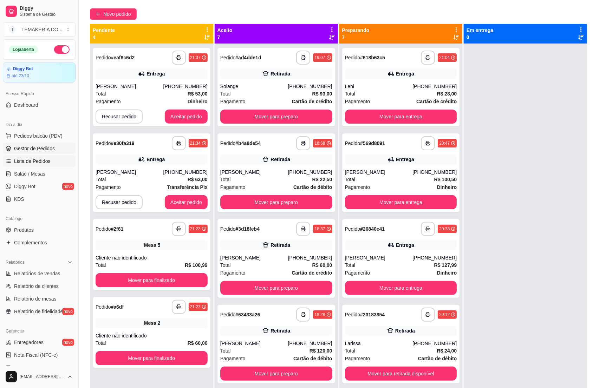
click at [34, 164] on span "Lista de Pedidos" at bounding box center [32, 161] width 37 height 7
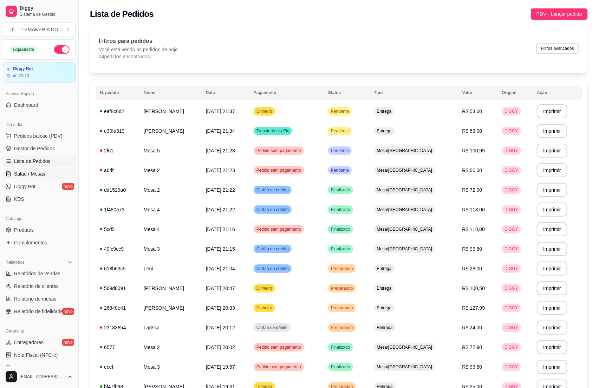
click at [28, 177] on span "Salão / Mesas" at bounding box center [29, 173] width 31 height 7
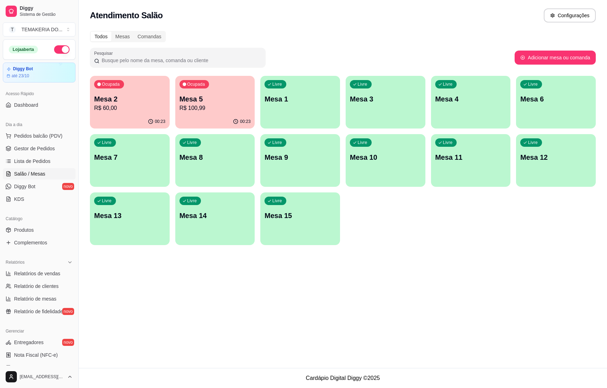
click at [144, 107] on p "R$ 60,00" at bounding box center [129, 108] width 71 height 8
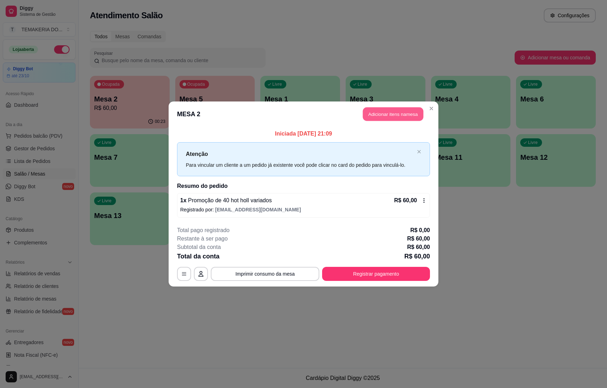
click at [371, 117] on button "Adicionar itens na mesa" at bounding box center [393, 114] width 60 height 14
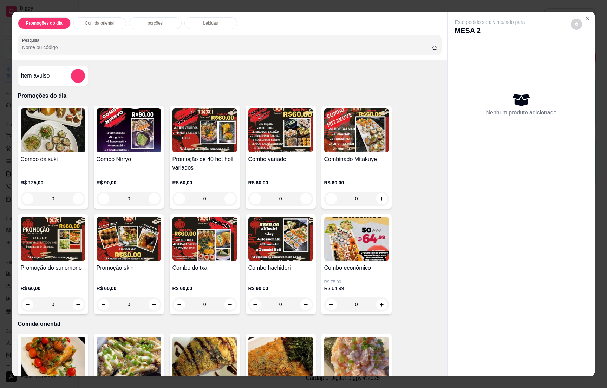
click at [201, 19] on div "bebidas" at bounding box center [210, 23] width 53 height 12
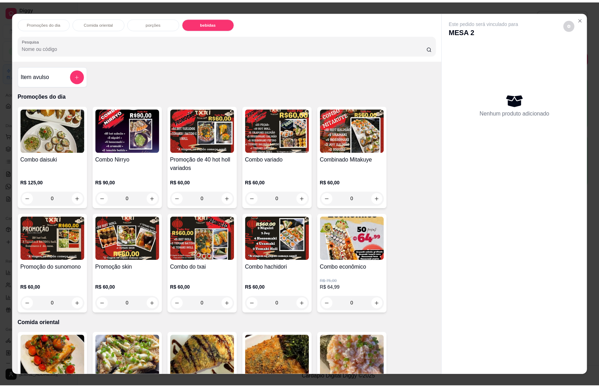
scroll to position [11, 0]
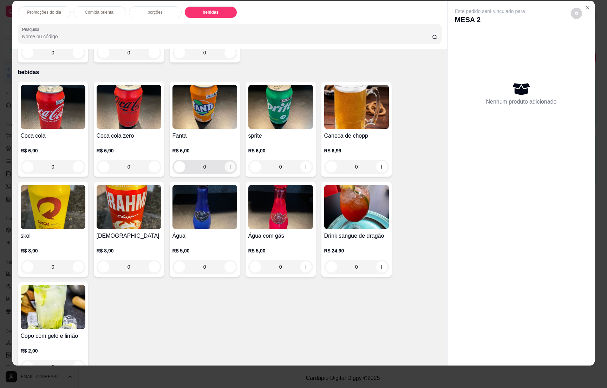
click at [228, 164] on icon "increase-product-quantity" at bounding box center [229, 166] width 5 height 5
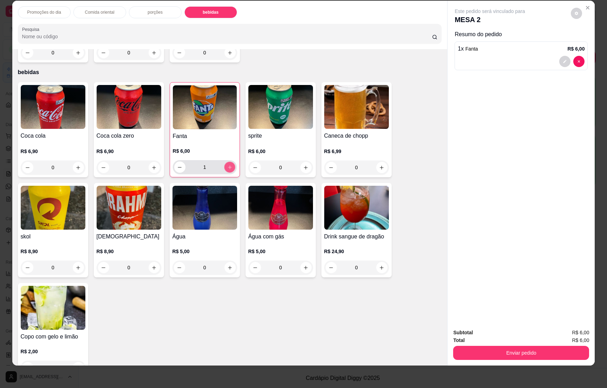
click at [228, 162] on button "increase-product-quantity" at bounding box center [229, 167] width 11 height 11
type input "2"
click at [76, 165] on icon "increase-product-quantity" at bounding box center [78, 167] width 5 height 5
type input "1"
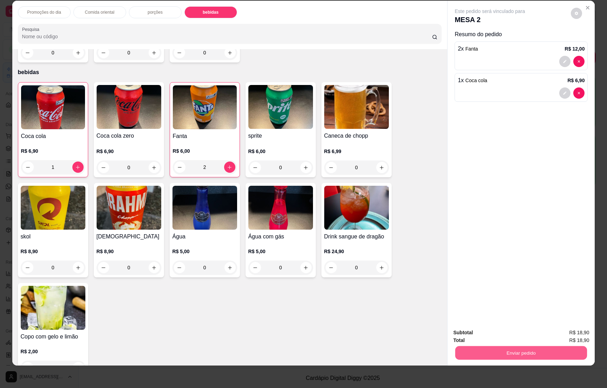
click at [521, 348] on button "Enviar pedido" at bounding box center [521, 353] width 132 height 14
click at [565, 331] on button "Enviar pedido" at bounding box center [570, 335] width 40 height 13
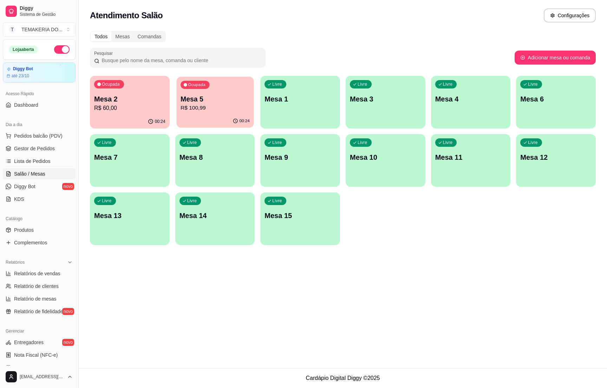
click at [197, 111] on p "R$ 100,99" at bounding box center [215, 108] width 69 height 8
click at [138, 104] on p "R$ 60,00" at bounding box center [129, 108] width 69 height 8
click at [21, 145] on link "Gestor de Pedidos" at bounding box center [39, 148] width 73 height 11
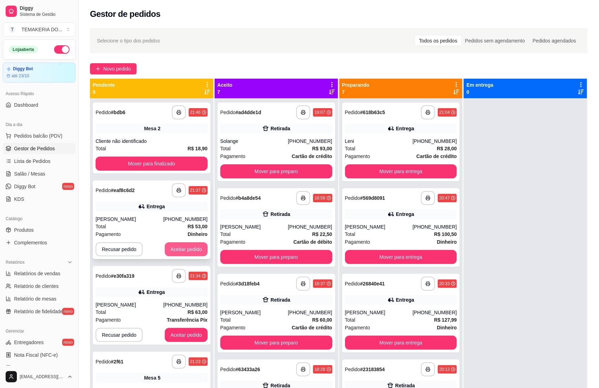
click at [174, 251] on button "Aceitar pedido" at bounding box center [186, 249] width 43 height 14
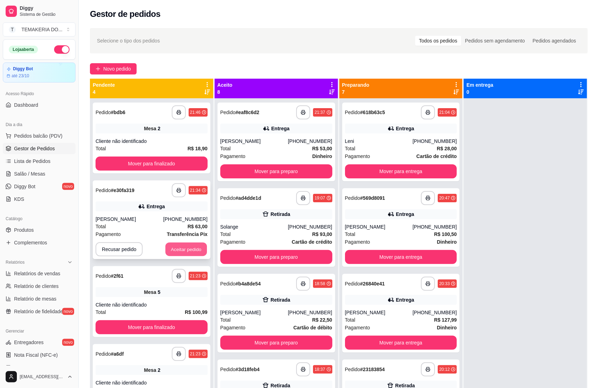
click at [182, 256] on button "Aceitar pedido" at bounding box center [185, 250] width 41 height 14
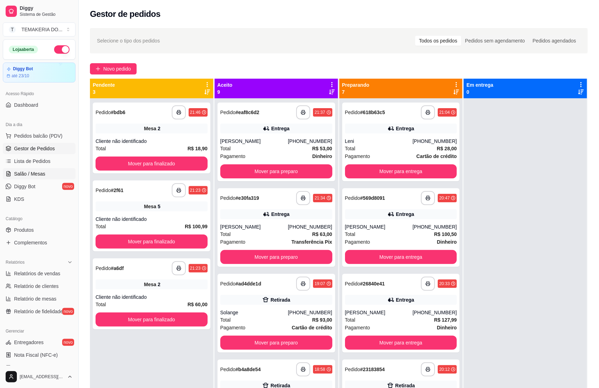
click at [17, 174] on span "Salão / Mesas" at bounding box center [29, 173] width 31 height 7
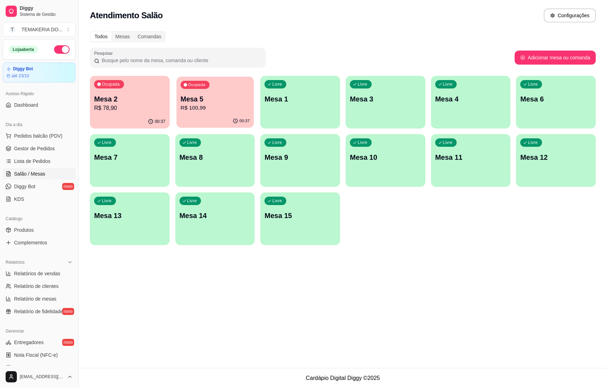
click at [233, 109] on p "R$ 100,99" at bounding box center [215, 108] width 69 height 8
click at [219, 89] on div "Ocupada Mesa 5 R$ 100,99" at bounding box center [214, 96] width 77 height 38
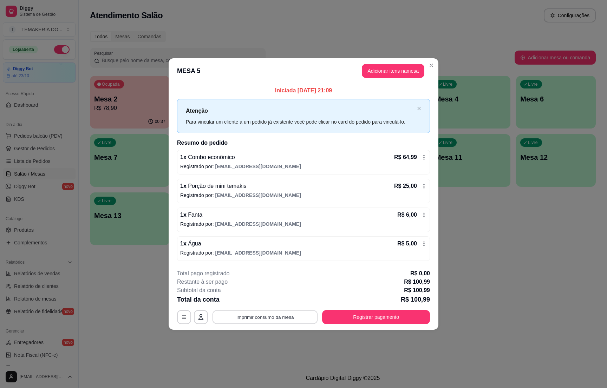
click at [290, 320] on button "Imprimir consumo da mesa" at bounding box center [265, 318] width 105 height 14
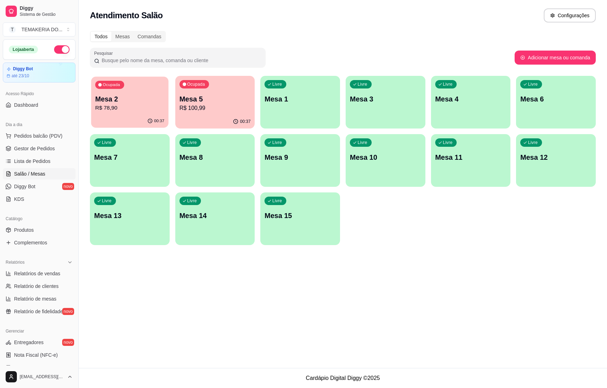
click at [120, 111] on p "R$ 78,90" at bounding box center [129, 108] width 69 height 8
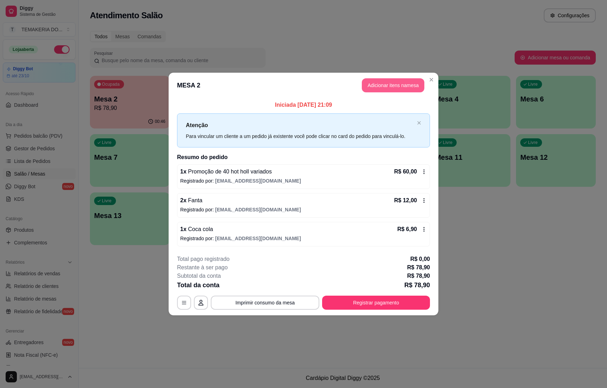
click at [382, 84] on button "Adicionar itens na mesa" at bounding box center [393, 85] width 63 height 14
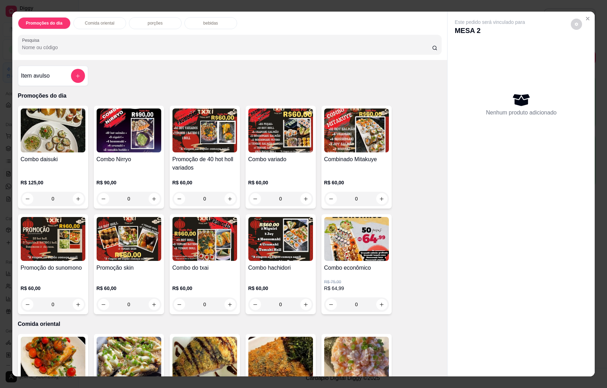
click at [76, 76] on button "add-separate-item" at bounding box center [78, 76] width 14 height 14
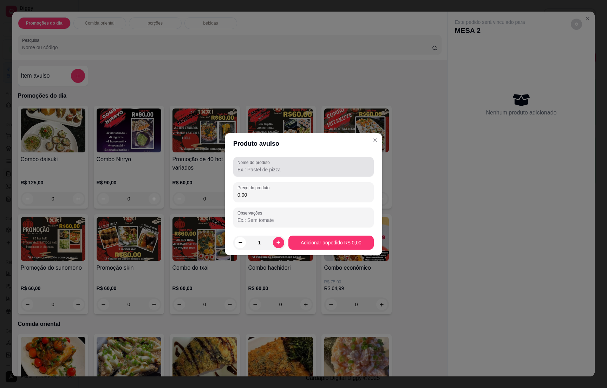
click at [269, 163] on label "Nome do produto" at bounding box center [254, 162] width 35 height 6
click at [269, 166] on input "Nome do produto" at bounding box center [303, 169] width 132 height 7
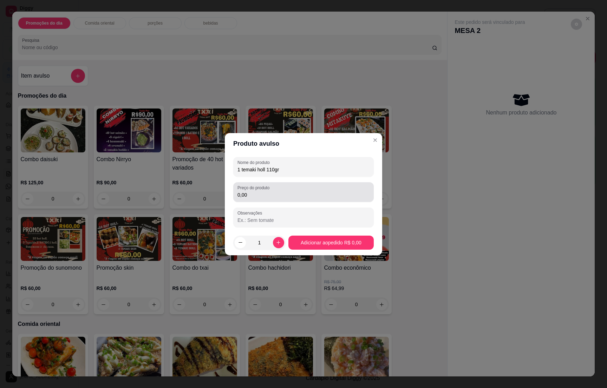
type input "1 temaki holl 110gr"
click at [263, 185] on div "Preço do produto 0,00" at bounding box center [303, 192] width 141 height 20
type input "14,00"
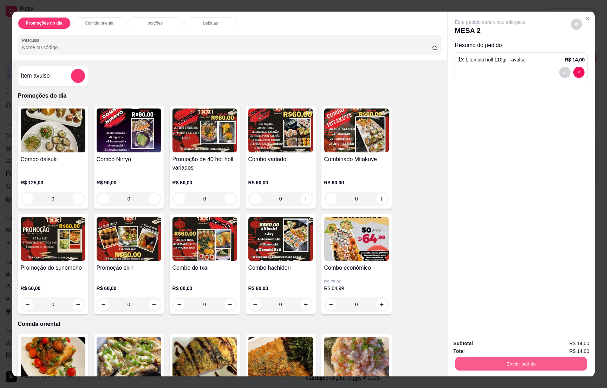
click at [519, 363] on button "Enviar pedido" at bounding box center [521, 364] width 132 height 14
click at [563, 343] on button "Enviar pedido" at bounding box center [570, 346] width 40 height 13
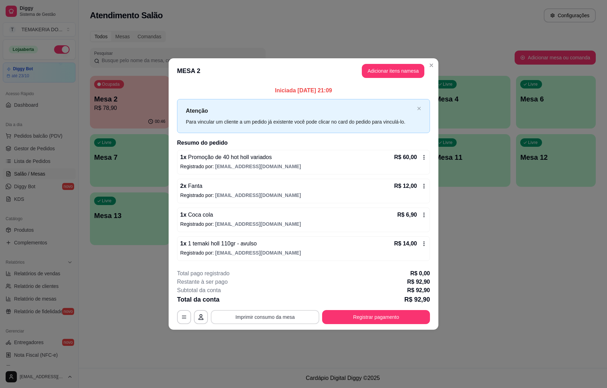
click at [273, 317] on button "Imprimir consumo da mesa" at bounding box center [265, 317] width 109 height 14
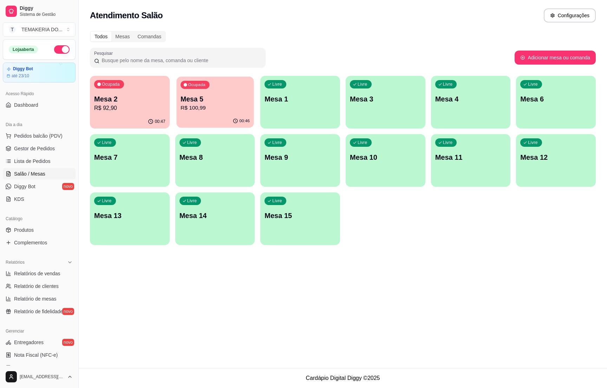
click at [181, 108] on p "R$ 100,99" at bounding box center [215, 108] width 69 height 8
click at [209, 105] on p "R$ 100,99" at bounding box center [215, 108] width 71 height 8
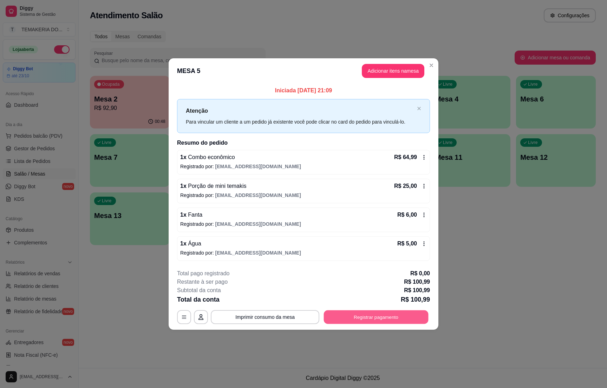
click at [373, 314] on button "Registrar pagamento" at bounding box center [376, 318] width 105 height 14
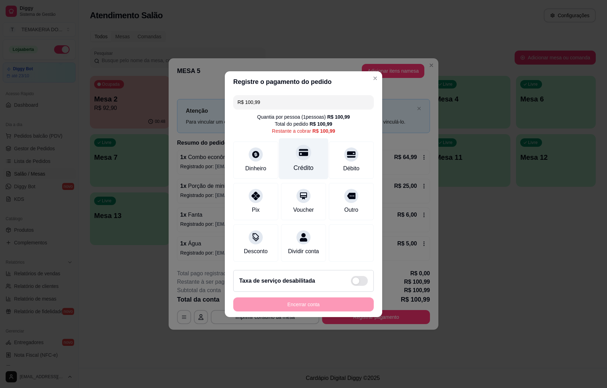
click at [298, 156] on div "Crédito" at bounding box center [304, 158] width 50 height 41
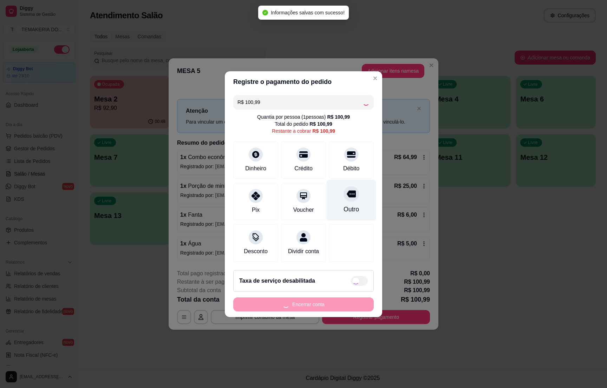
type input "R$ 0,00"
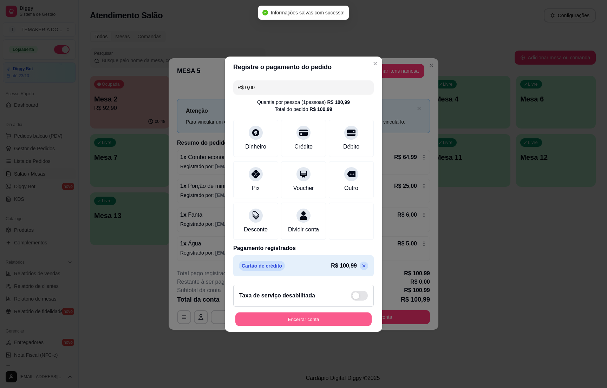
click at [318, 326] on button "Encerrar conta" at bounding box center [303, 319] width 136 height 14
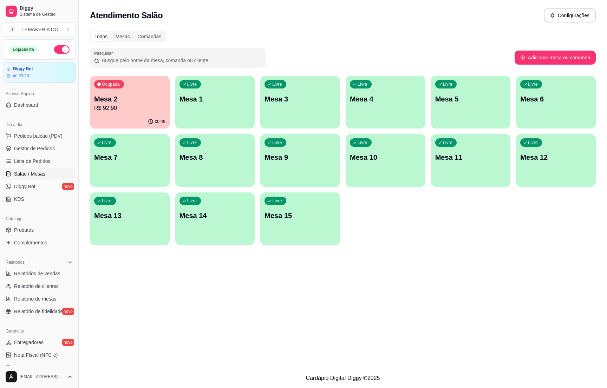
click at [133, 102] on p "Mesa 2" at bounding box center [129, 99] width 71 height 10
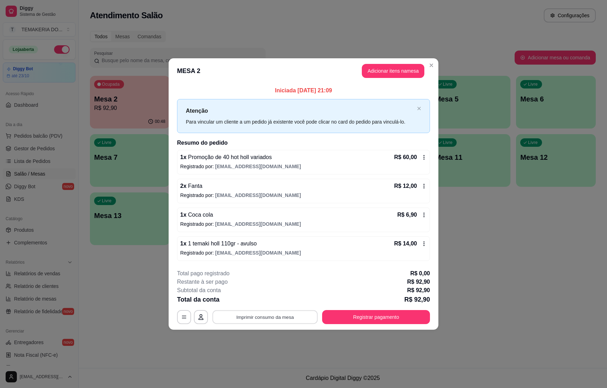
click at [291, 315] on button "Imprimir consumo da mesa" at bounding box center [265, 318] width 105 height 14
click at [383, 319] on button "Registrar pagamento" at bounding box center [376, 318] width 105 height 14
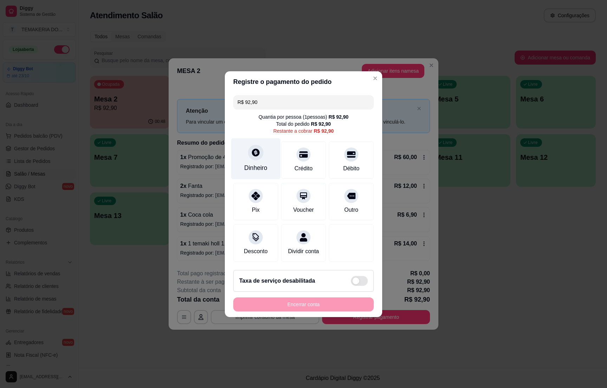
click at [273, 158] on div "Dinheiro" at bounding box center [256, 158] width 50 height 41
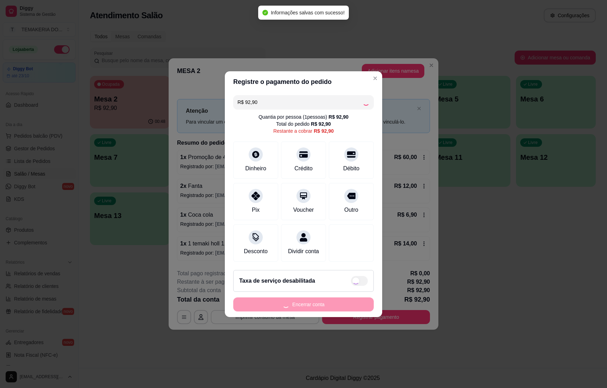
type input "R$ 0,00"
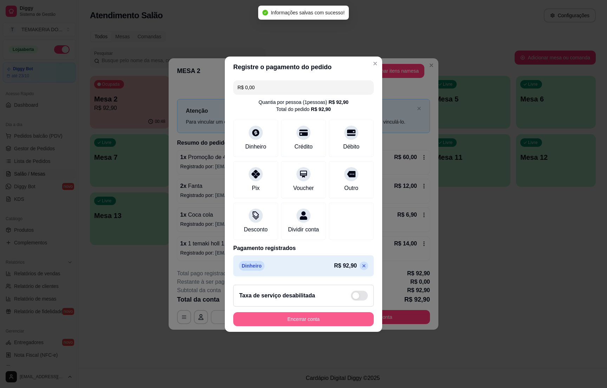
click at [292, 324] on button "Encerrar conta" at bounding box center [303, 319] width 141 height 14
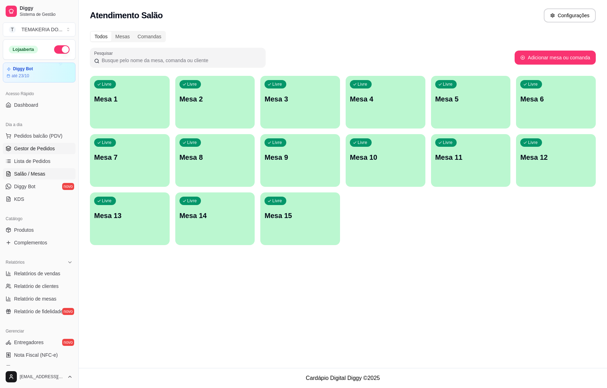
click at [48, 147] on span "Gestor de Pedidos" at bounding box center [34, 148] width 41 height 7
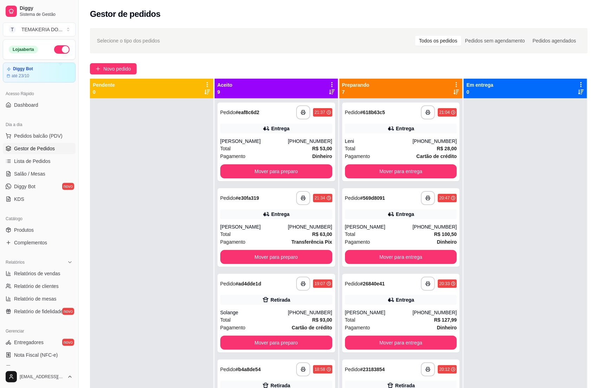
click at [57, 48] on button "button" at bounding box center [61, 49] width 15 height 8
